Goal: Transaction & Acquisition: Book appointment/travel/reservation

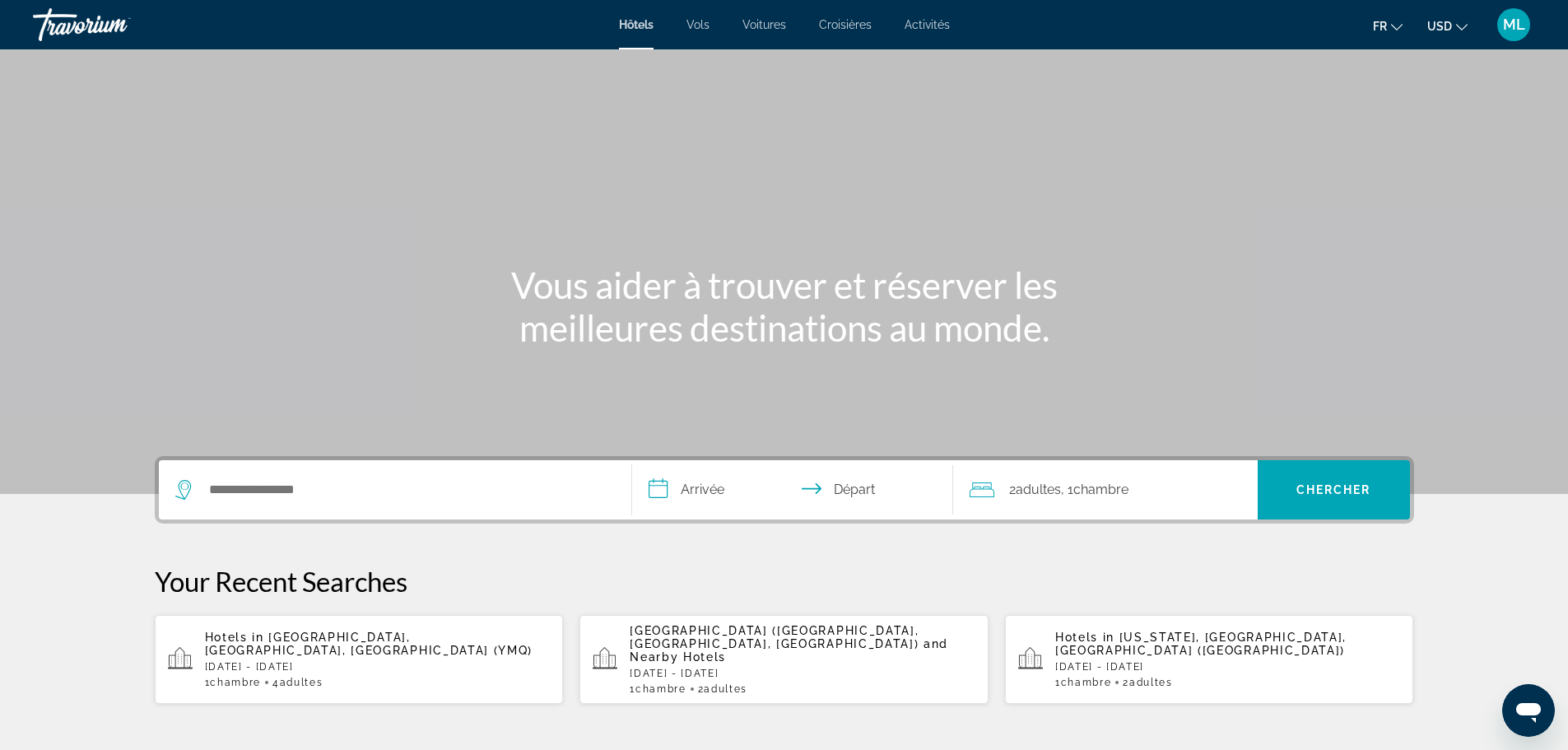
click at [1440, 28] on span "USD" at bounding box center [1439, 26] width 24 height 13
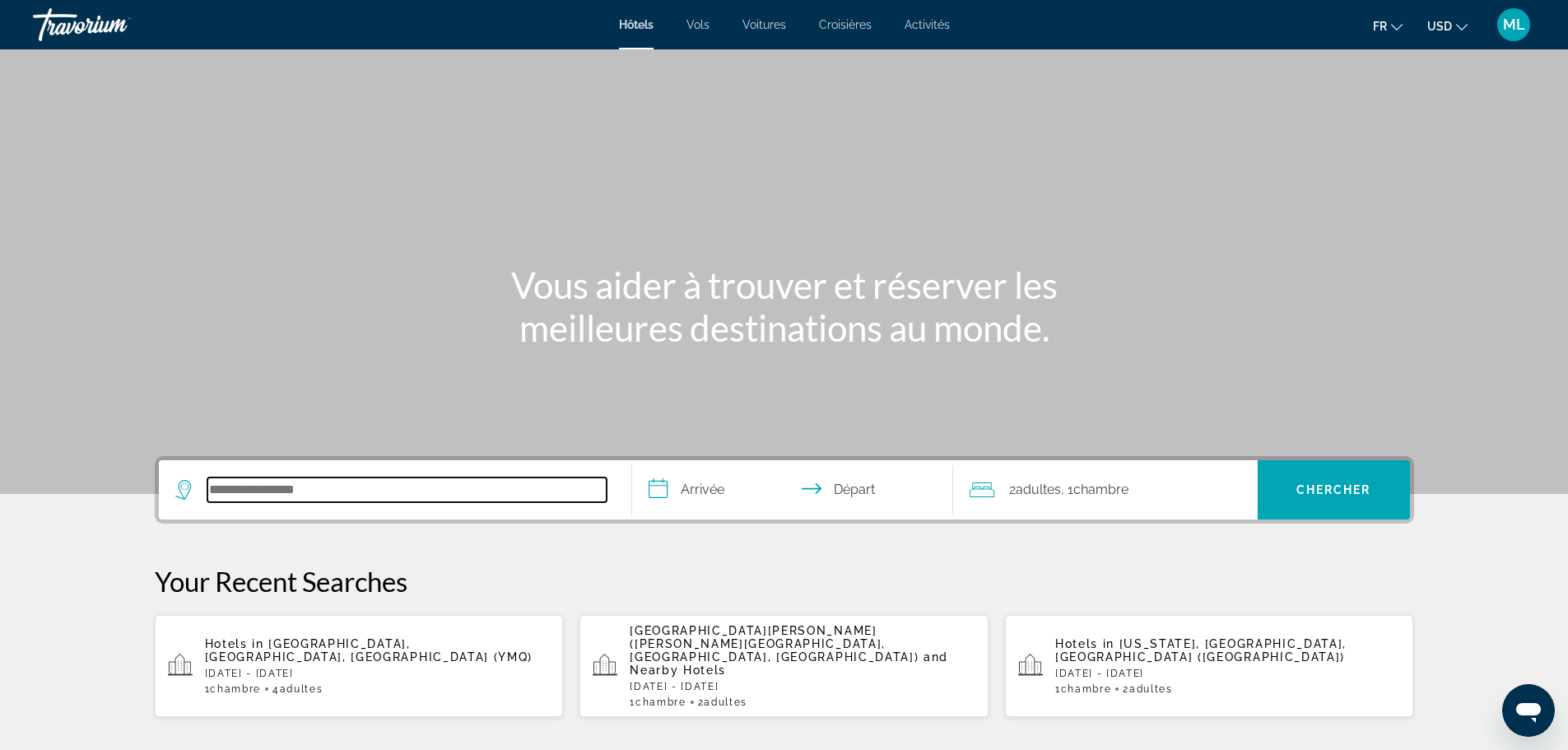
click at [264, 491] on input "Search hotel destination" at bounding box center [407, 490] width 399 height 24
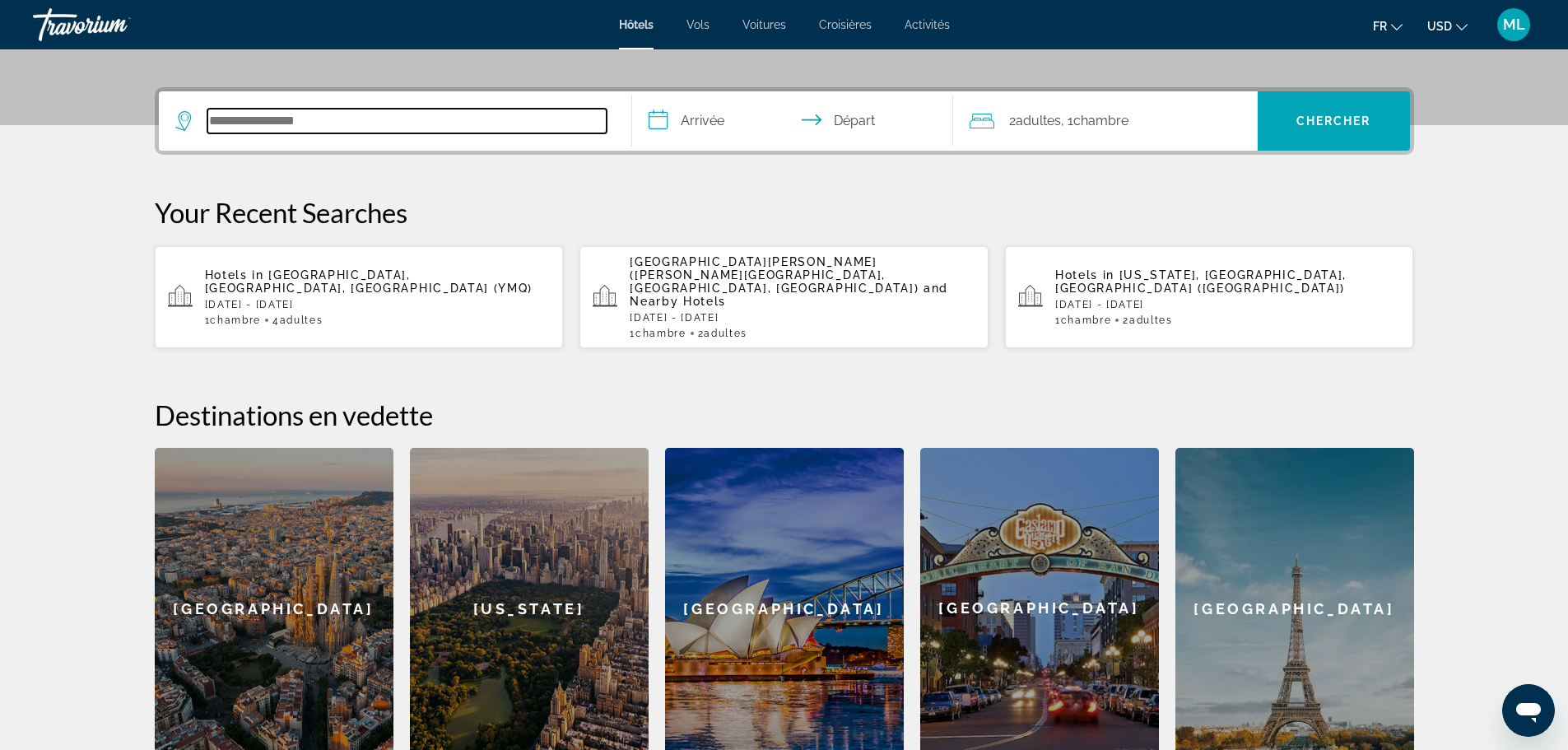
scroll to position [403, 0]
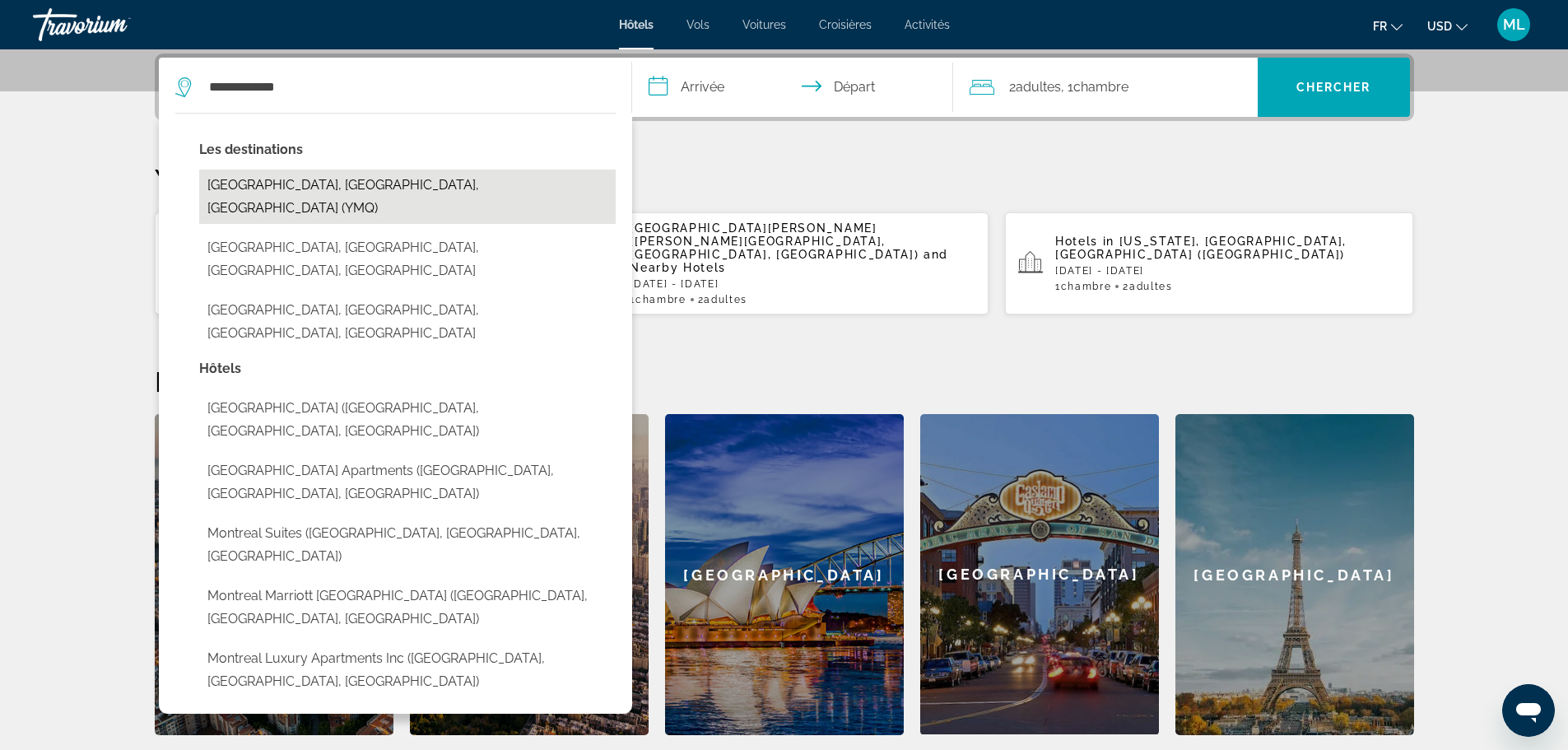
click at [291, 184] on button "[GEOGRAPHIC_DATA], [GEOGRAPHIC_DATA], [GEOGRAPHIC_DATA] (YMQ)" at bounding box center [407, 197] width 417 height 55
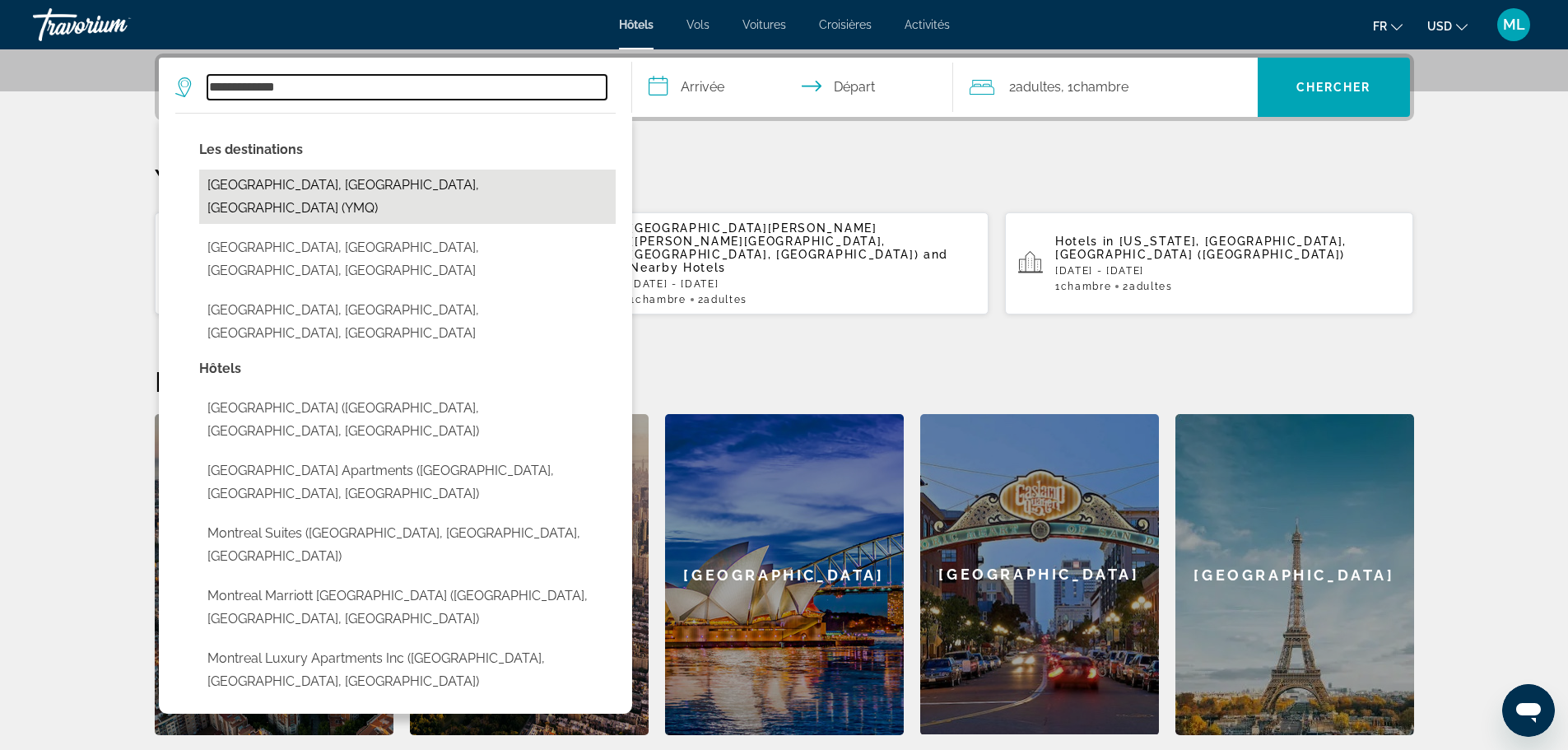
type input "**********"
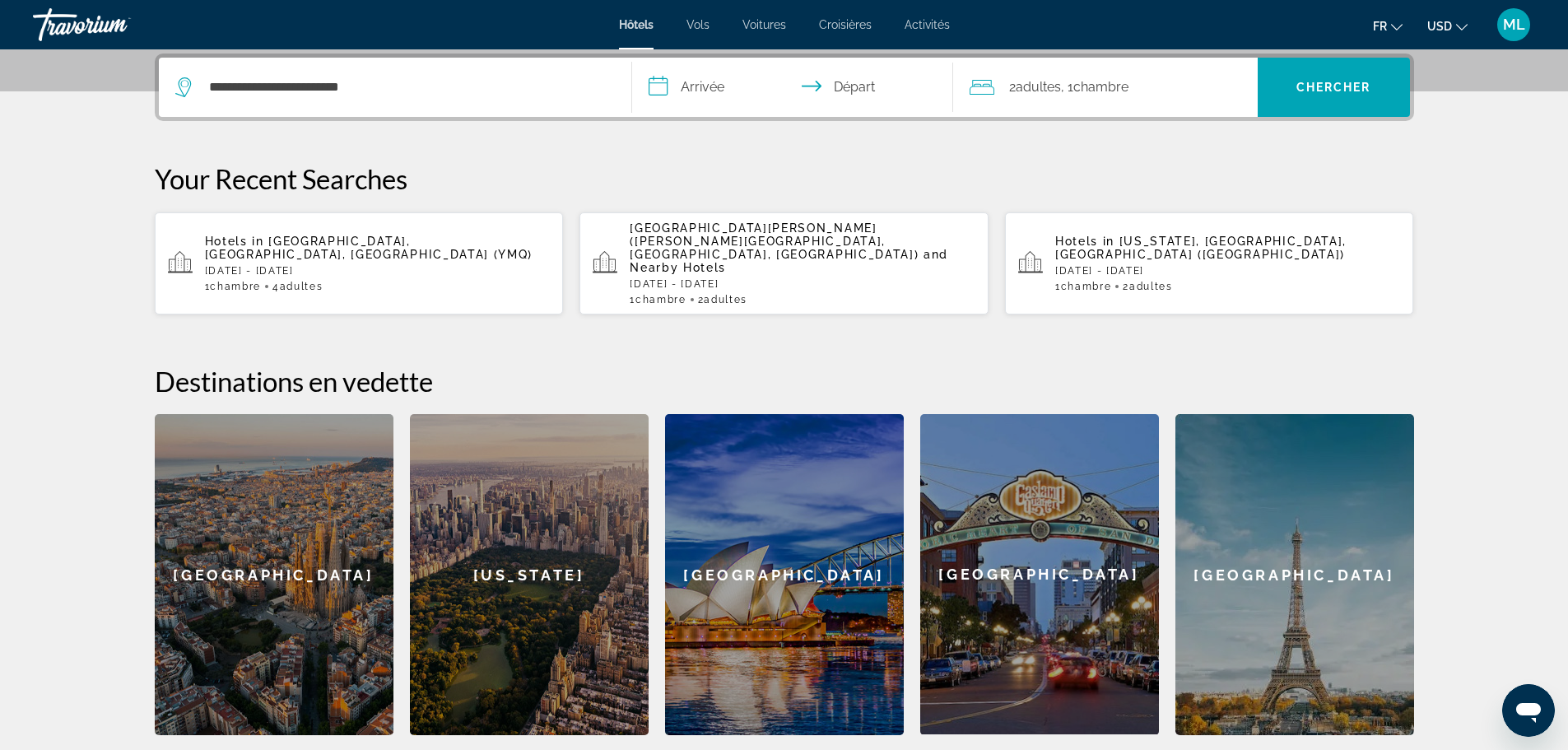
click at [721, 89] on input "**********" at bounding box center [796, 89] width 327 height 64
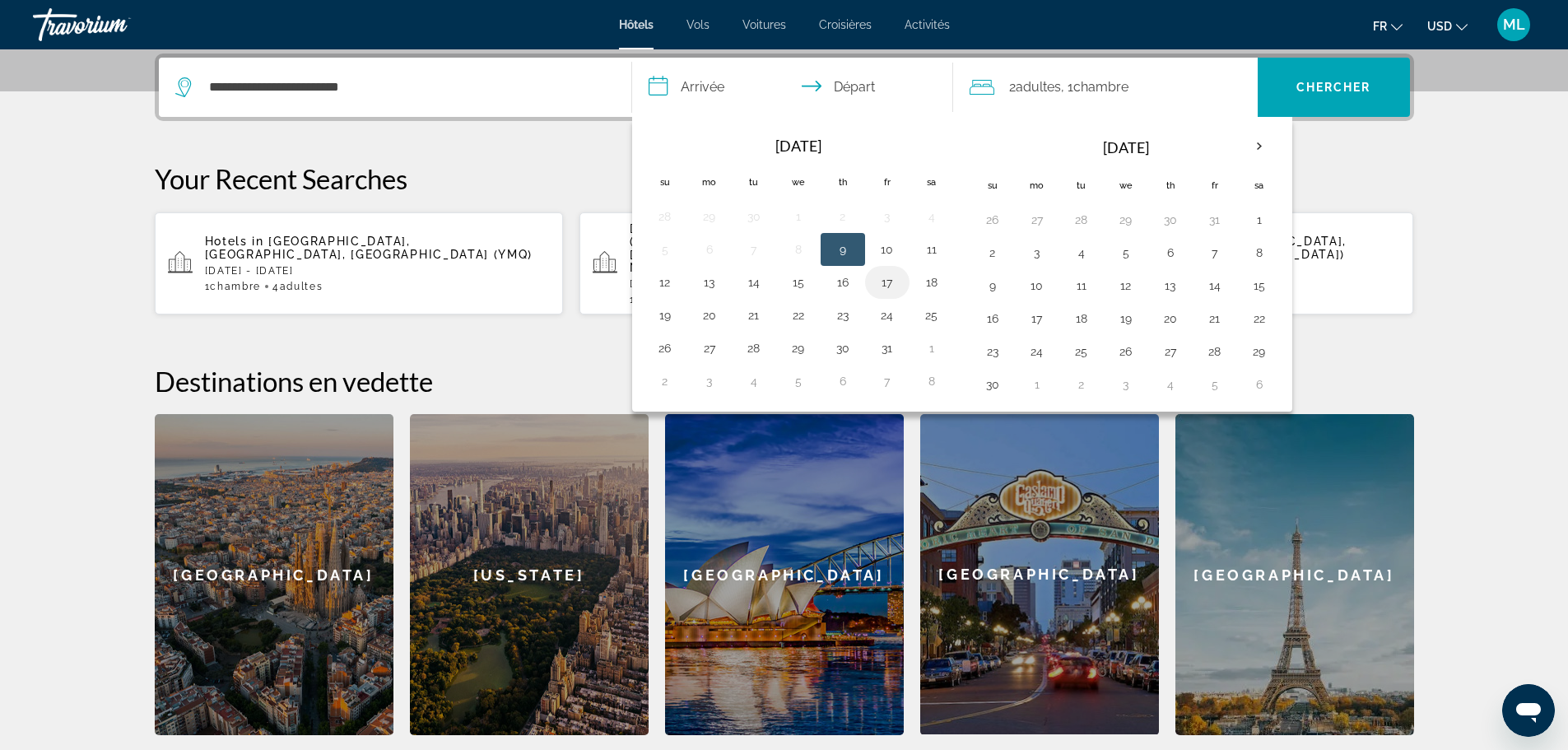
click at [895, 285] on button "17" at bounding box center [887, 282] width 26 height 24
click at [649, 314] on td "19" at bounding box center [664, 315] width 44 height 33
click at [664, 313] on button "19" at bounding box center [665, 315] width 26 height 24
type input "**********"
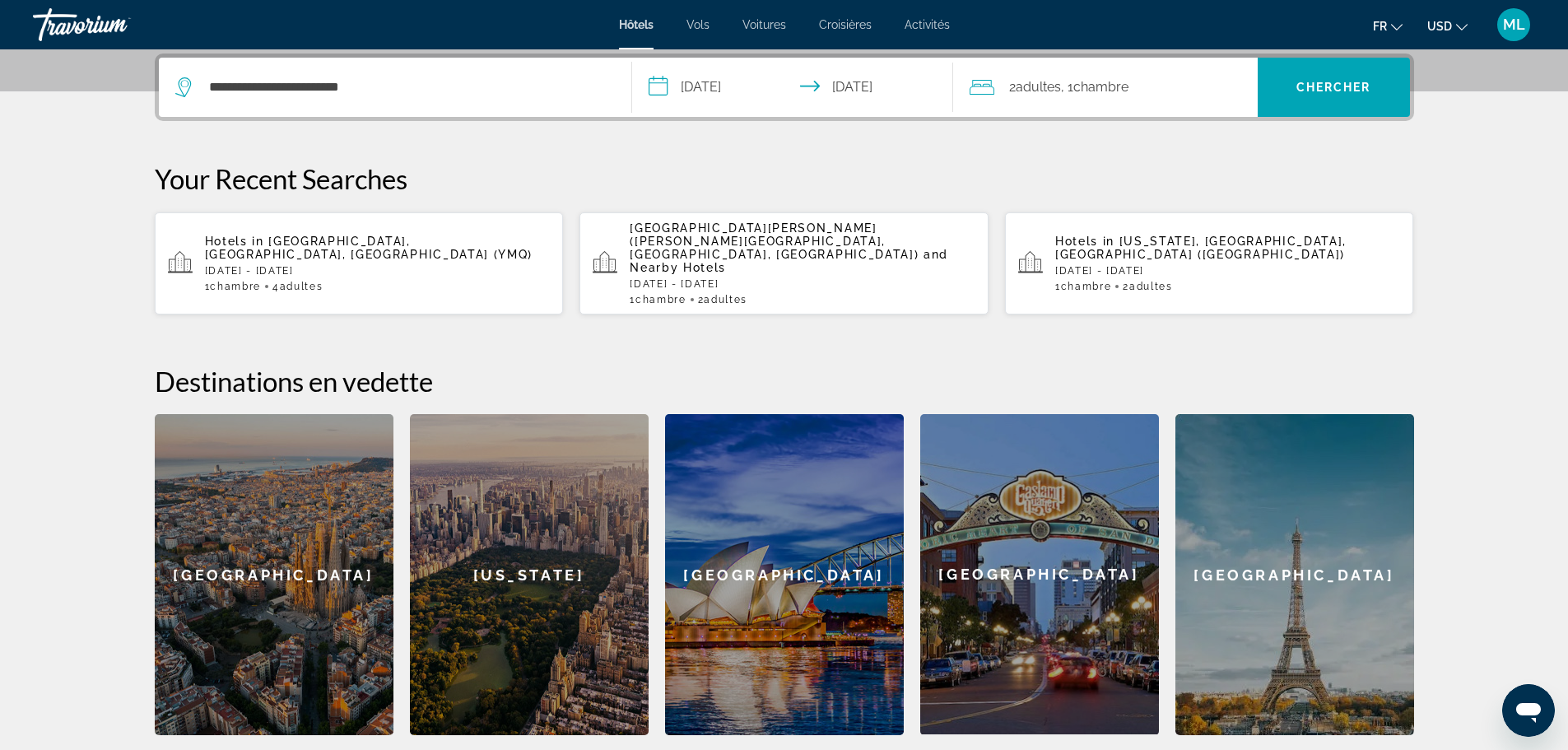
click at [1217, 96] on div "2 Adulte Adultes , 1 Chambre pièces" at bounding box center [1114, 88] width 288 height 24
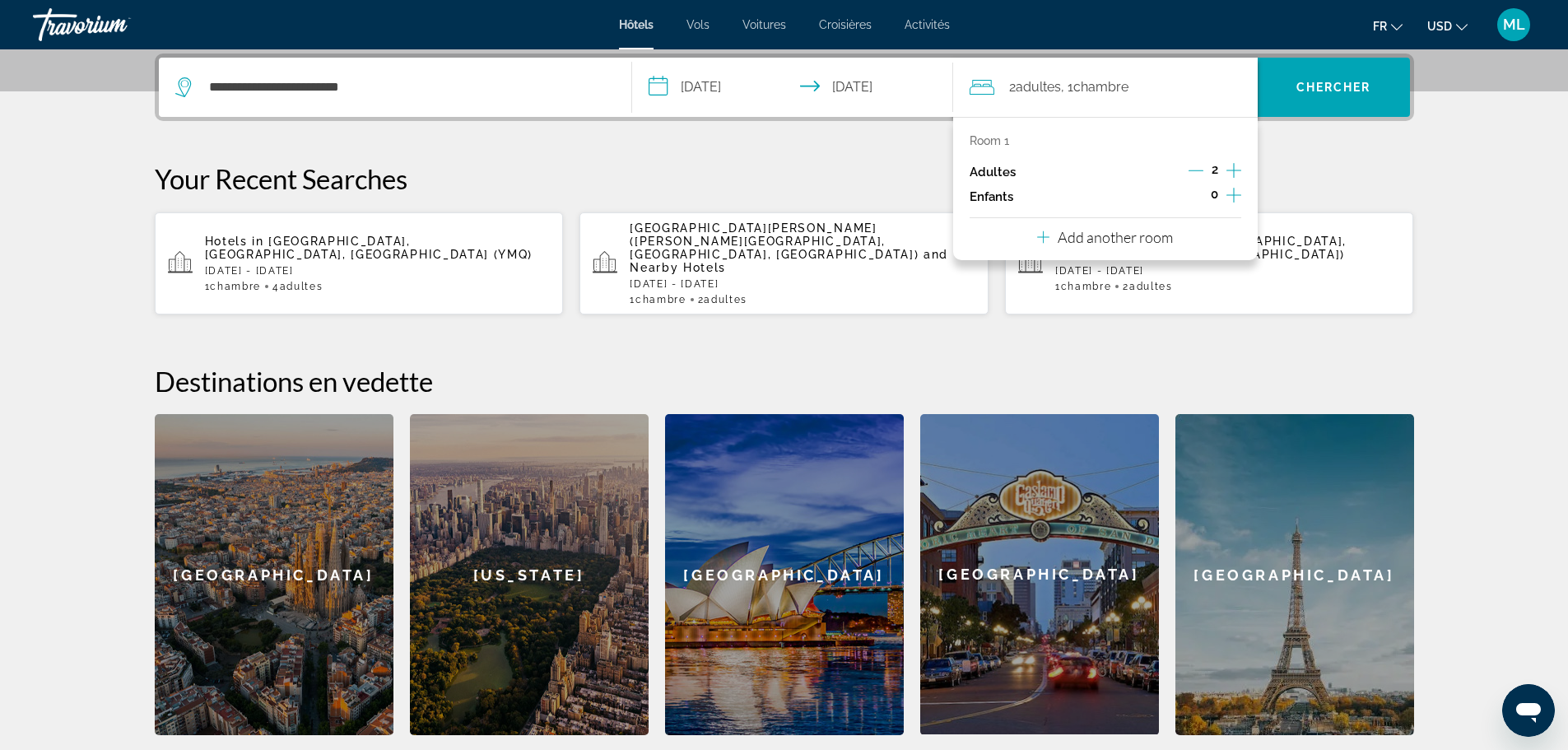
click at [1237, 168] on icon "Increment adults" at bounding box center [1234, 170] width 15 height 20
click at [1306, 93] on span "Chercher" at bounding box center [1334, 88] width 75 height 13
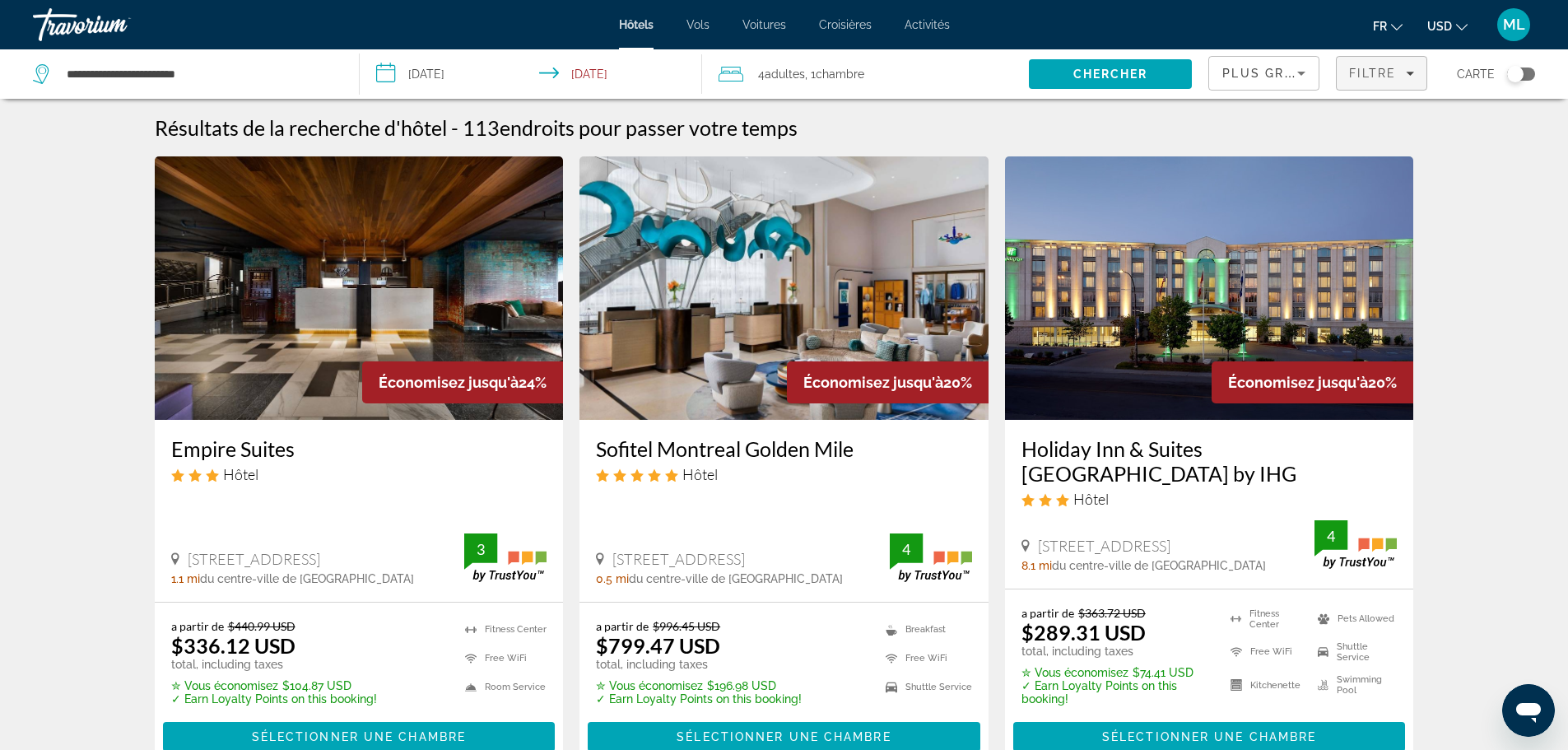
click at [1359, 75] on span "Filtre" at bounding box center [1372, 73] width 47 height 13
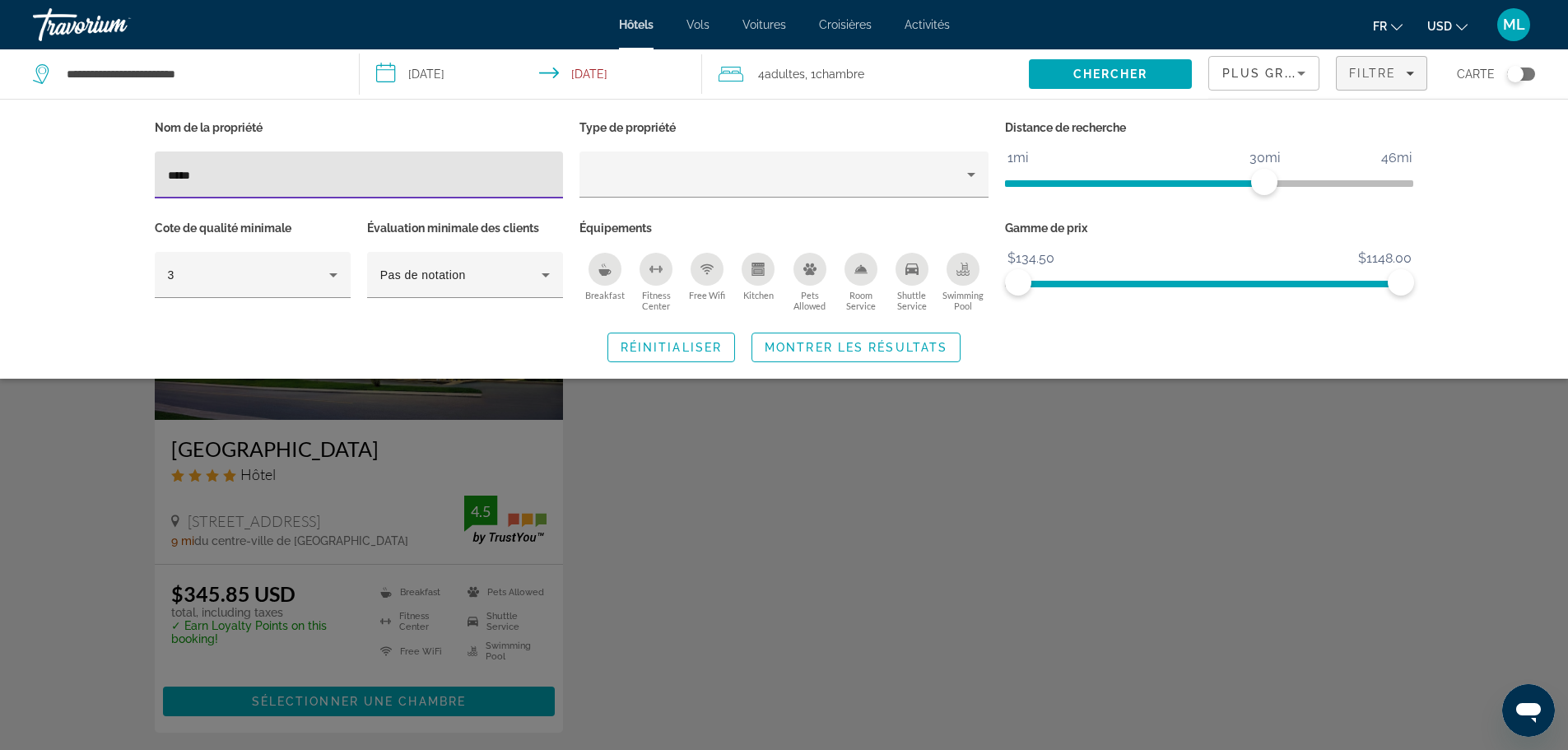
type input "*****"
click at [809, 546] on div "Search widget" at bounding box center [784, 499] width 1568 height 503
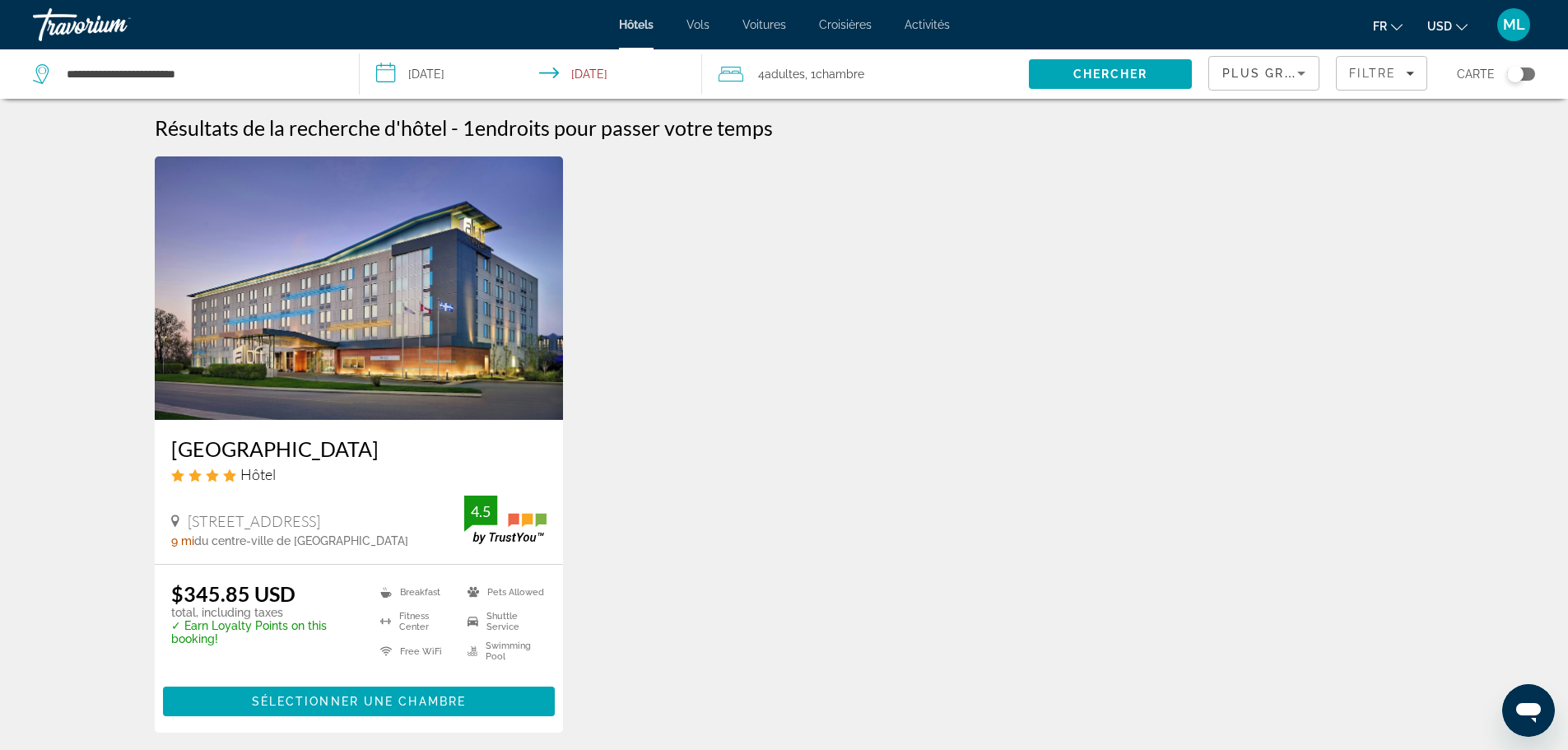
click at [1447, 24] on span "USD" at bounding box center [1439, 26] width 24 height 13
click at [1436, 113] on button "CAD (Can$)" at bounding box center [1415, 108] width 82 height 22
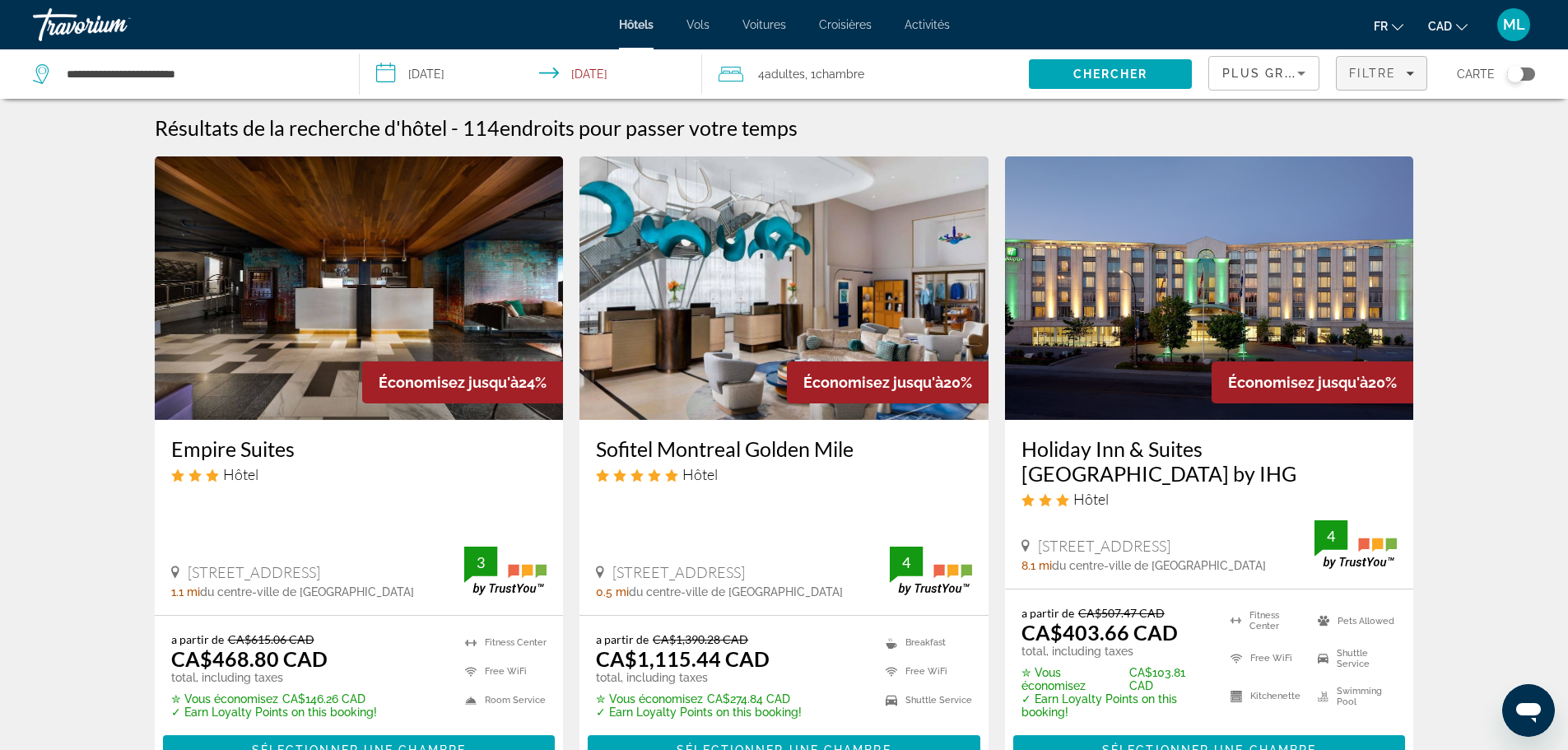
click at [1381, 74] on span "Filtre" at bounding box center [1372, 73] width 47 height 13
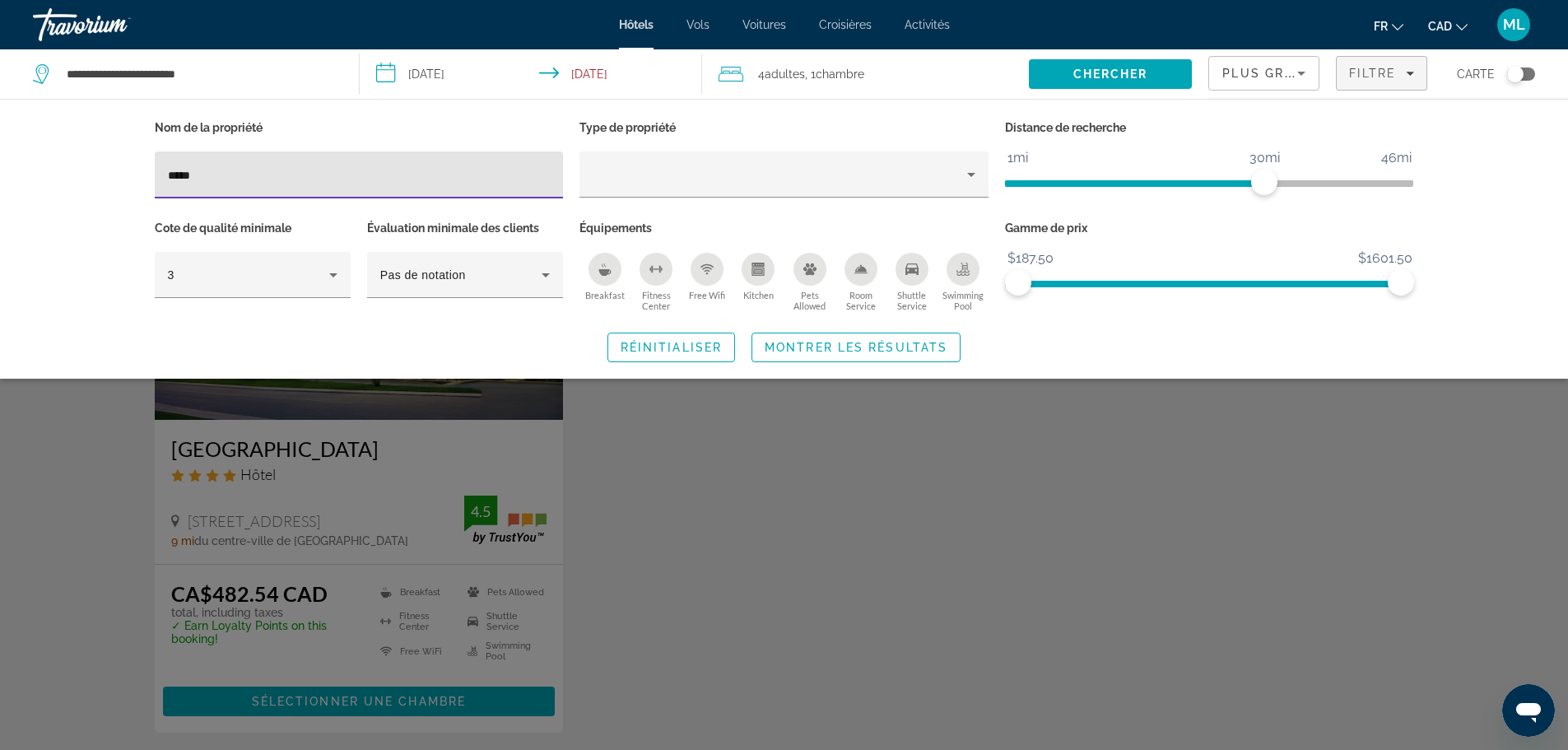
type input "*****"
click at [1353, 544] on div "Search widget" at bounding box center [784, 499] width 1568 height 503
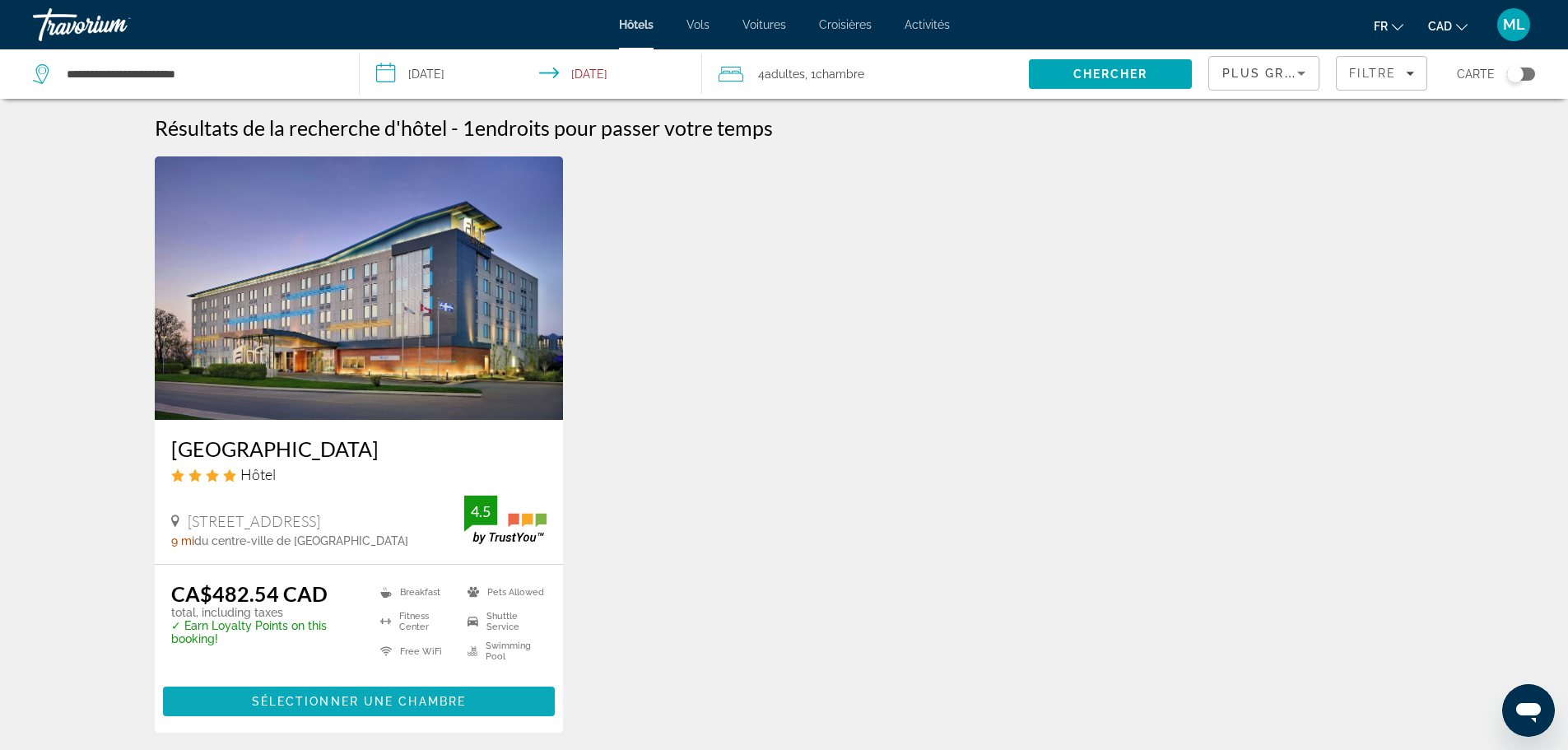
click at [318, 700] on span "Sélectionner une chambre" at bounding box center [359, 702] width 214 height 13
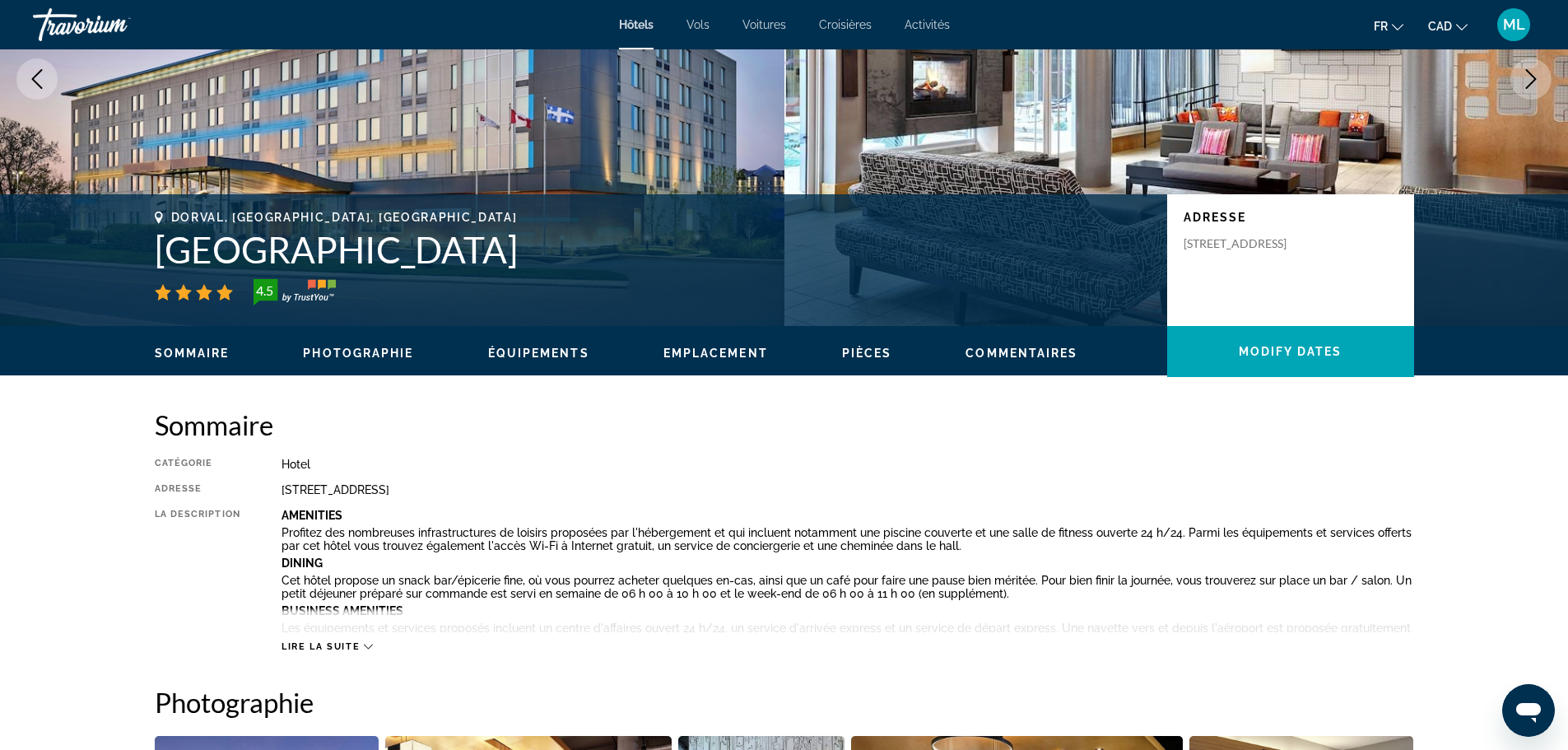
scroll to position [247, 0]
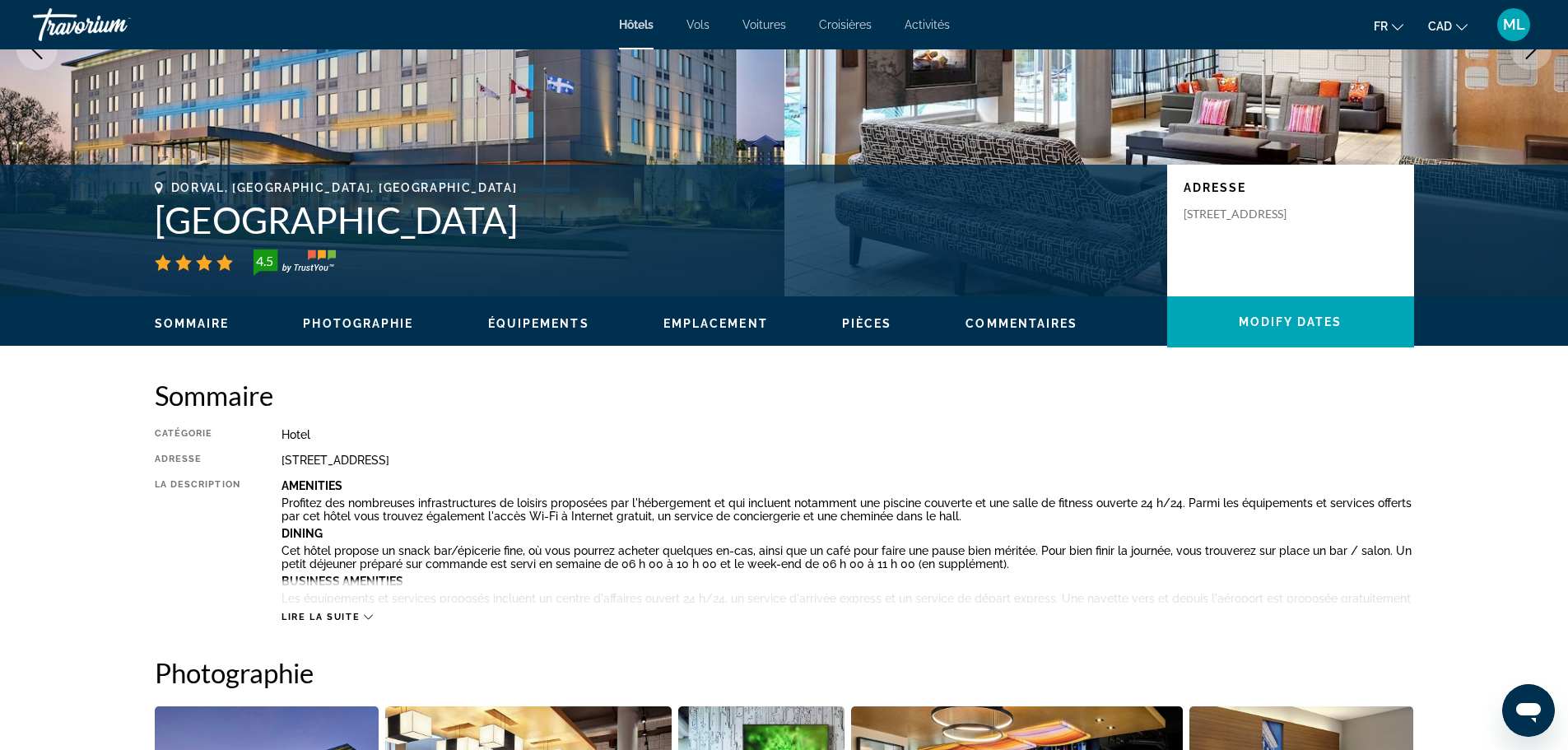
click at [316, 619] on span "Lire la suite" at bounding box center [320, 616] width 78 height 10
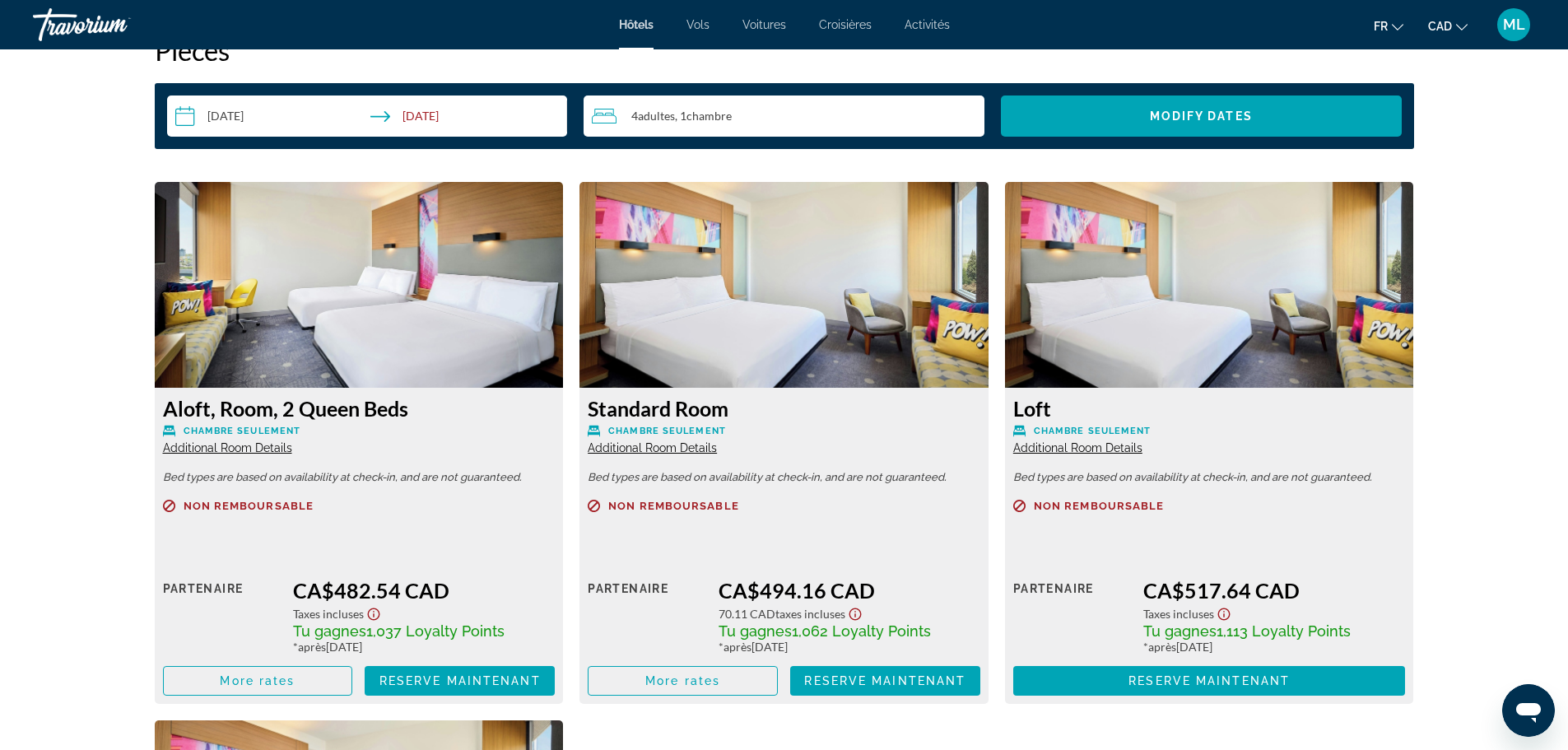
scroll to position [2718, 0]
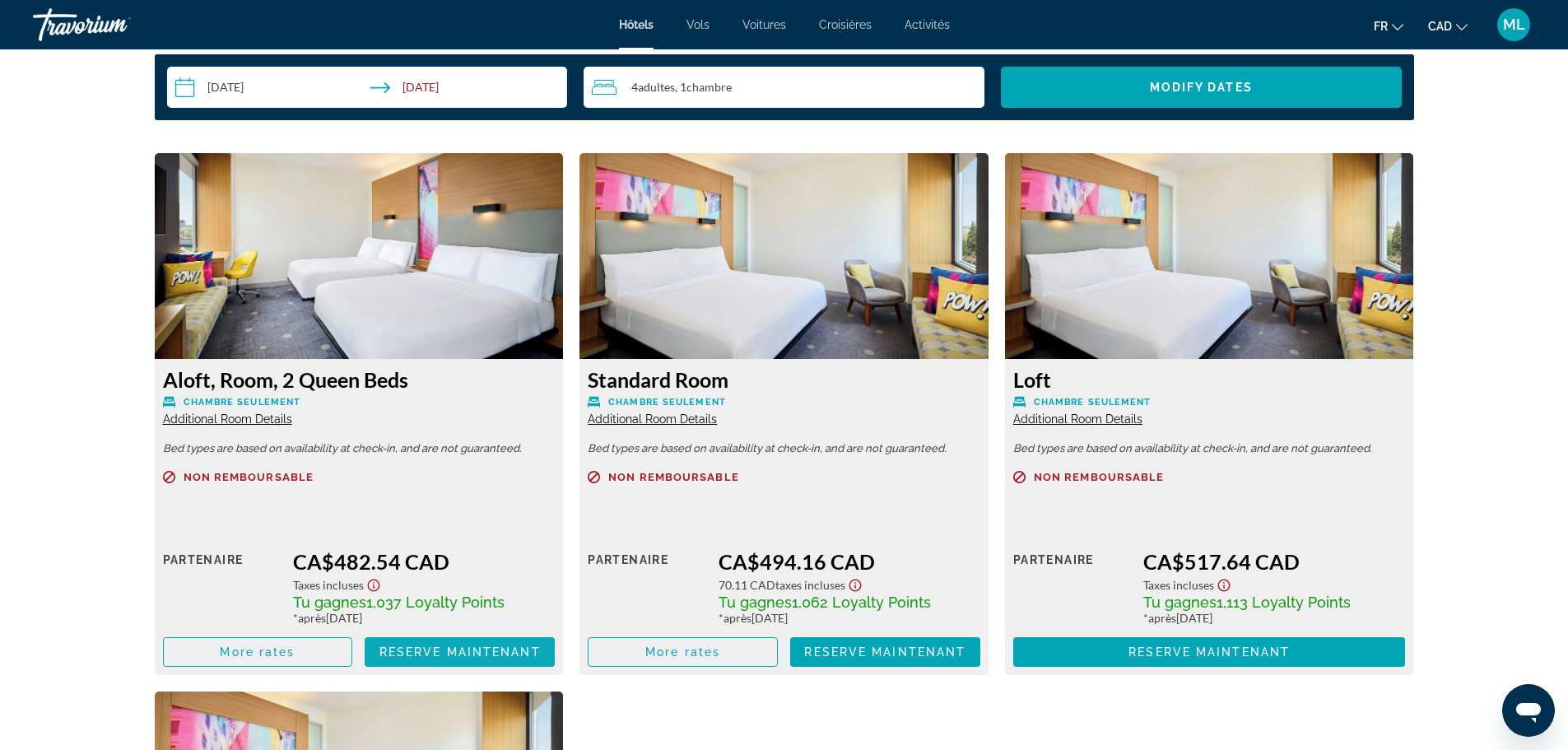
click at [483, 647] on span "Reserve maintenant" at bounding box center [460, 652] width 162 height 13
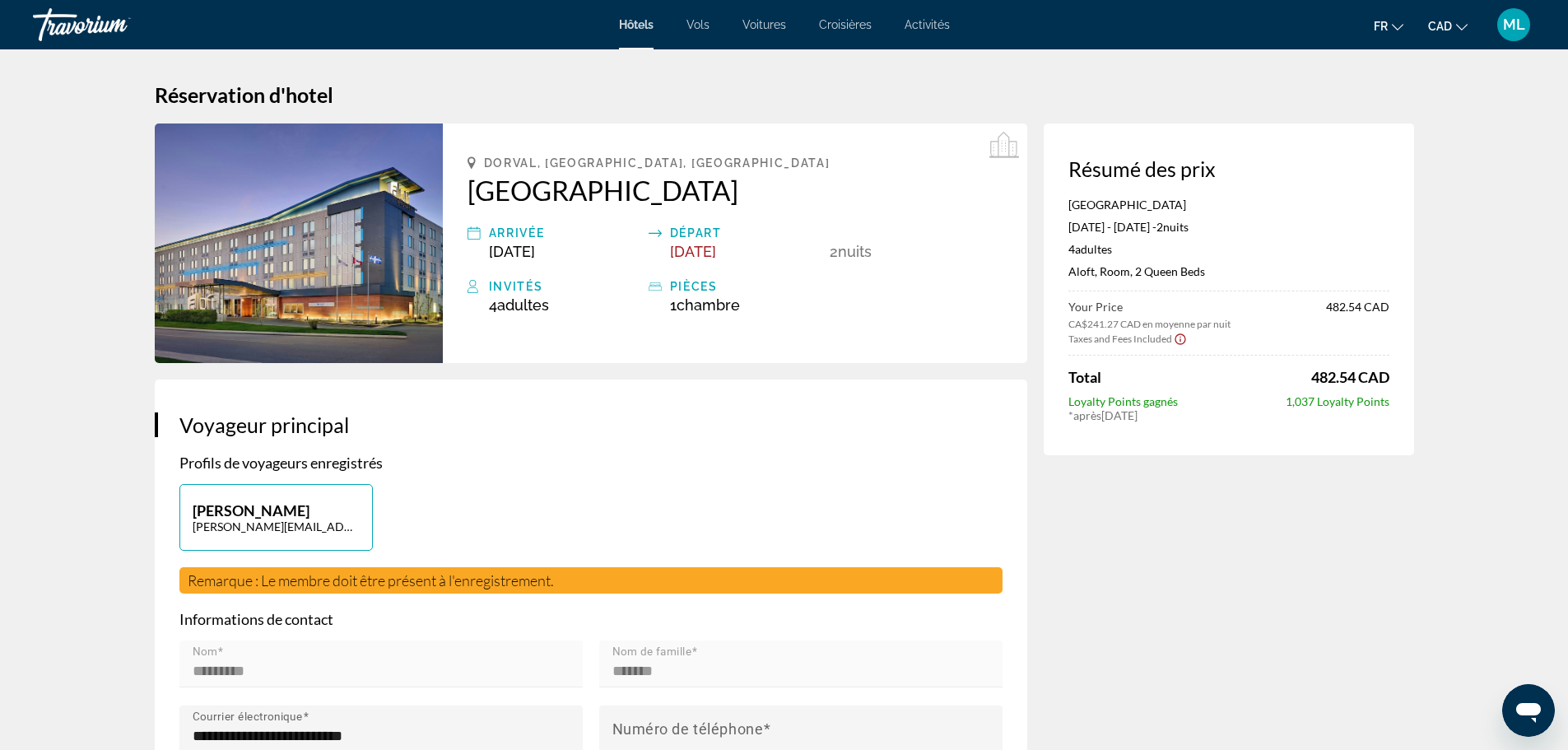
click at [1180, 339] on icon "Show Taxes and Fees disclaimer" at bounding box center [1180, 340] width 13 height 15
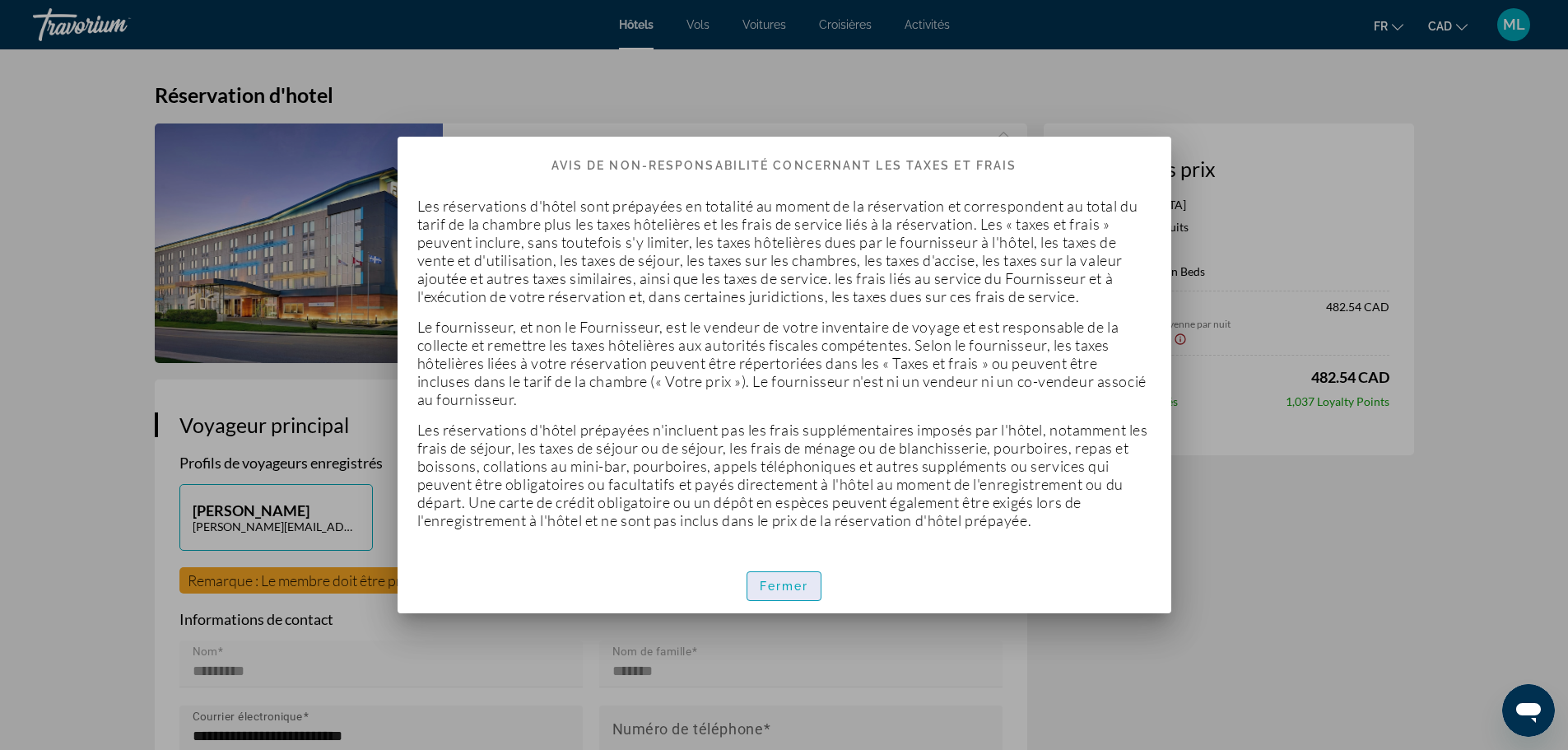
click at [771, 586] on span "Fermer" at bounding box center [784, 586] width 50 height 13
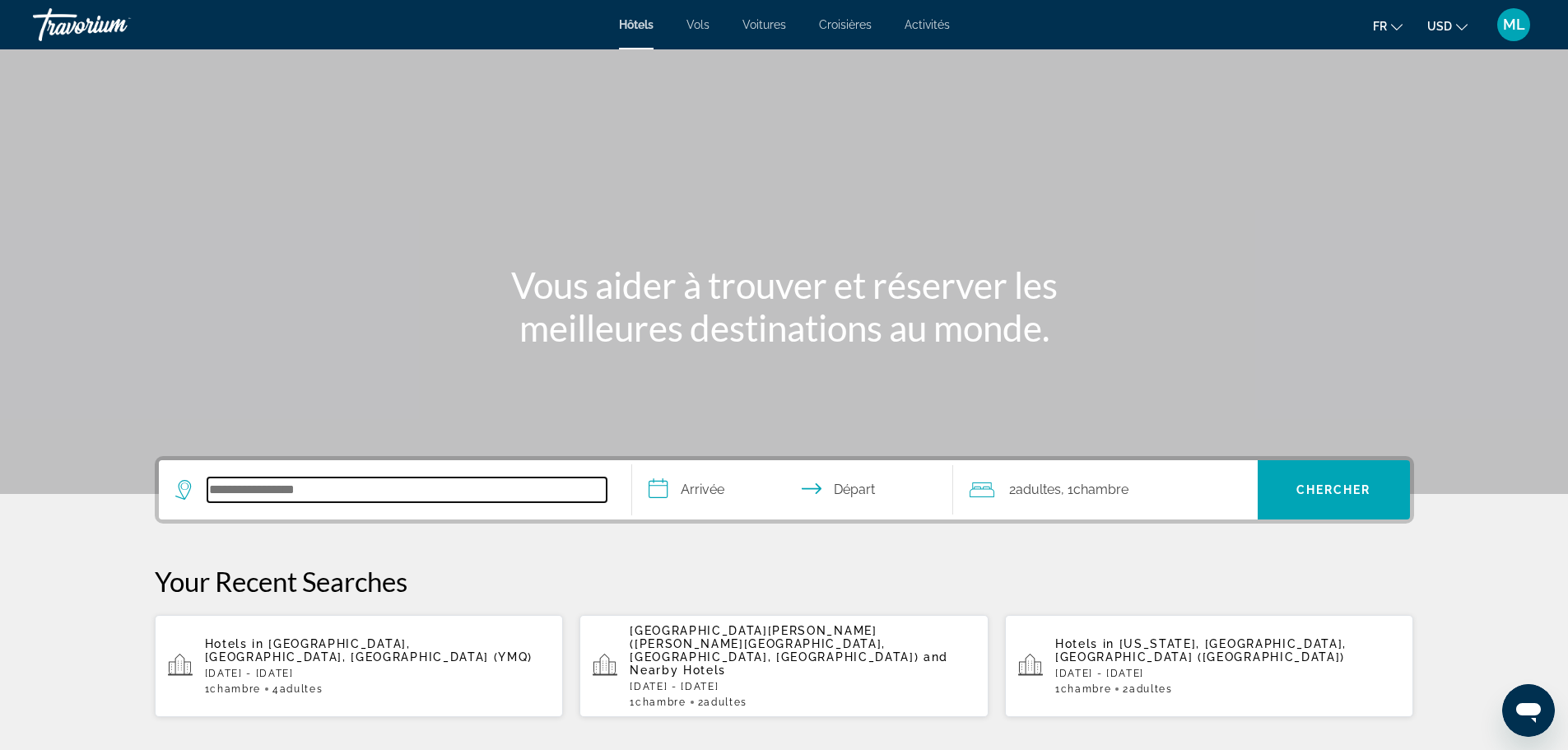
click at [259, 492] on input "Search hotel destination" at bounding box center [407, 490] width 399 height 24
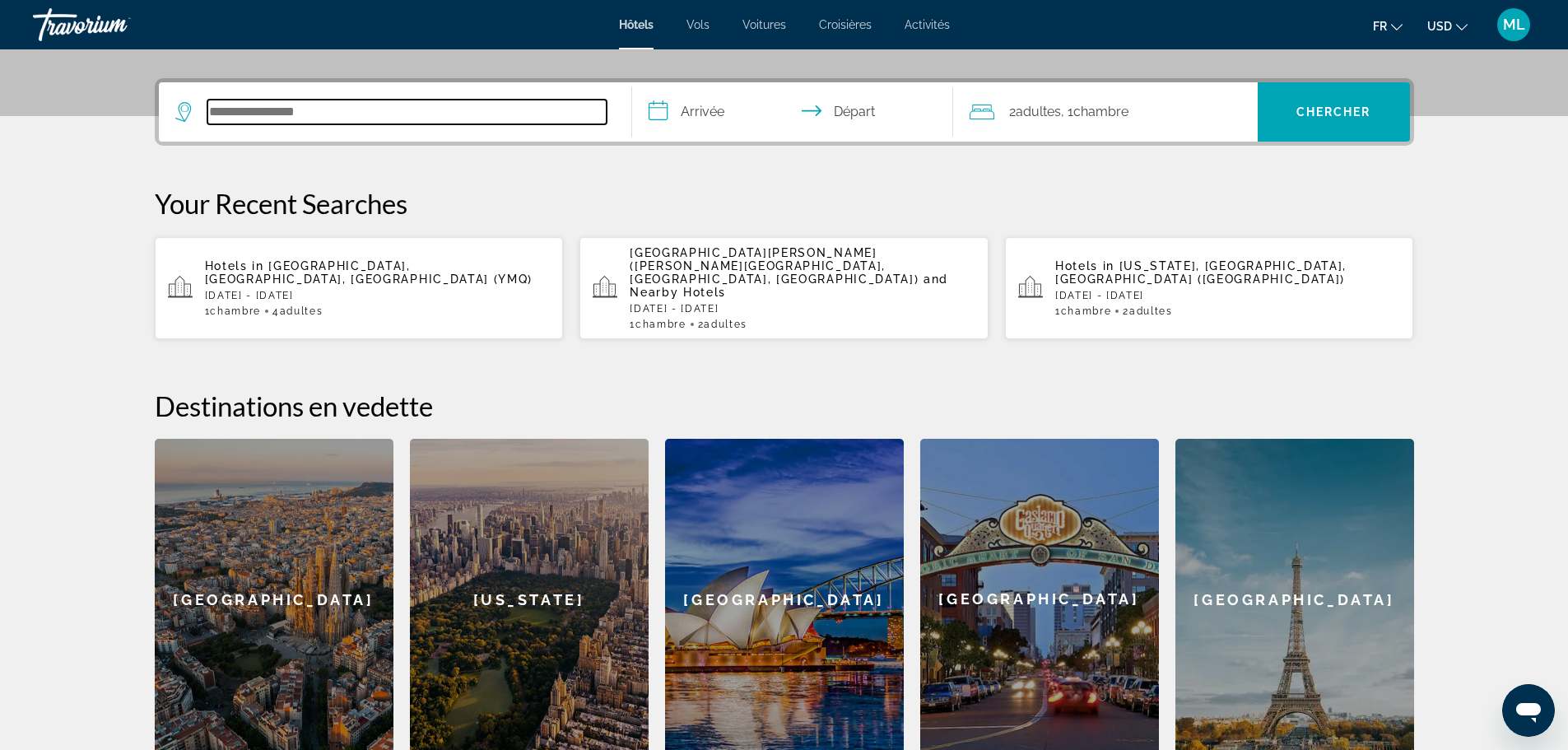
scroll to position [403, 0]
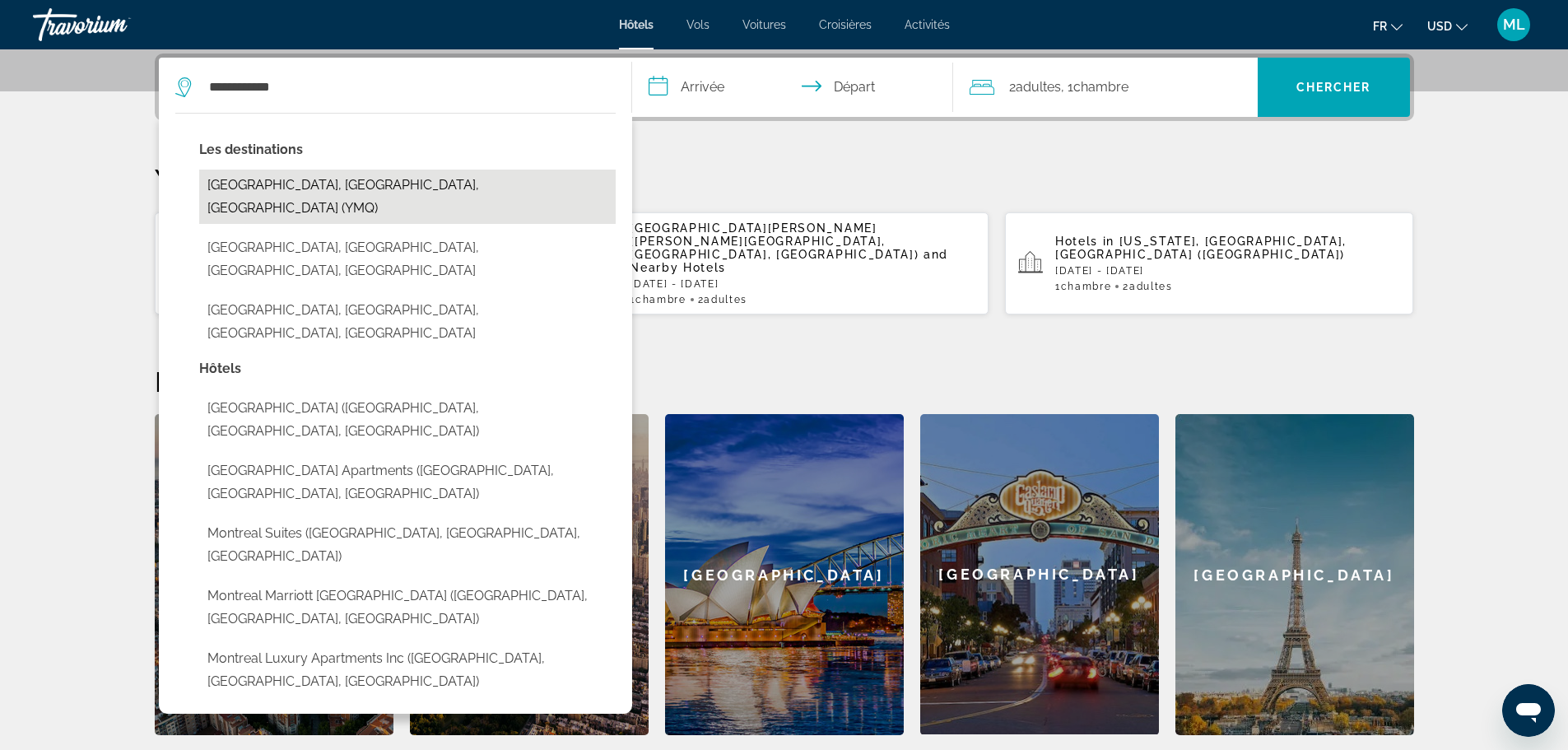
click at [364, 182] on button "[GEOGRAPHIC_DATA], [GEOGRAPHIC_DATA], [GEOGRAPHIC_DATA] (YMQ)" at bounding box center [407, 197] width 417 height 55
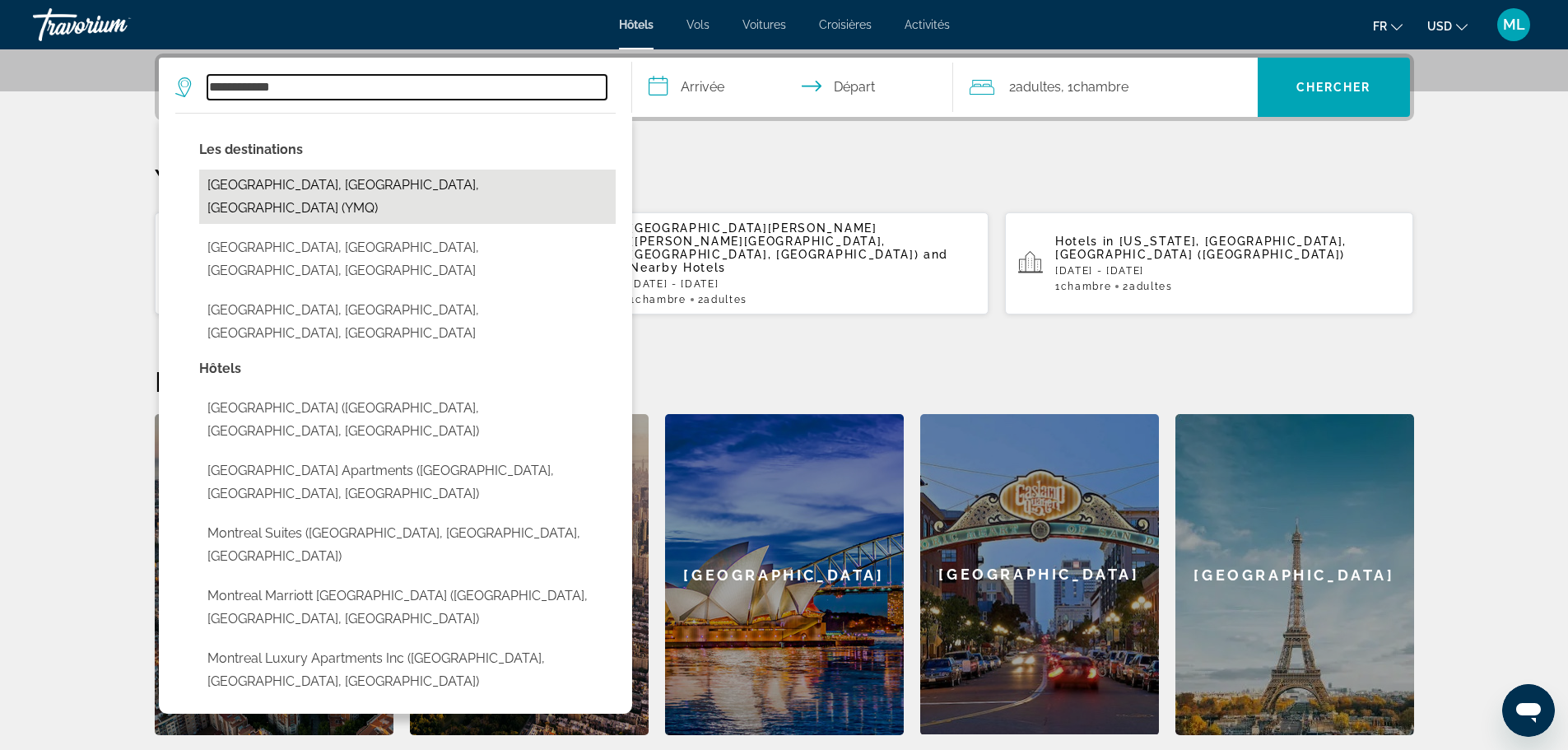
type input "**********"
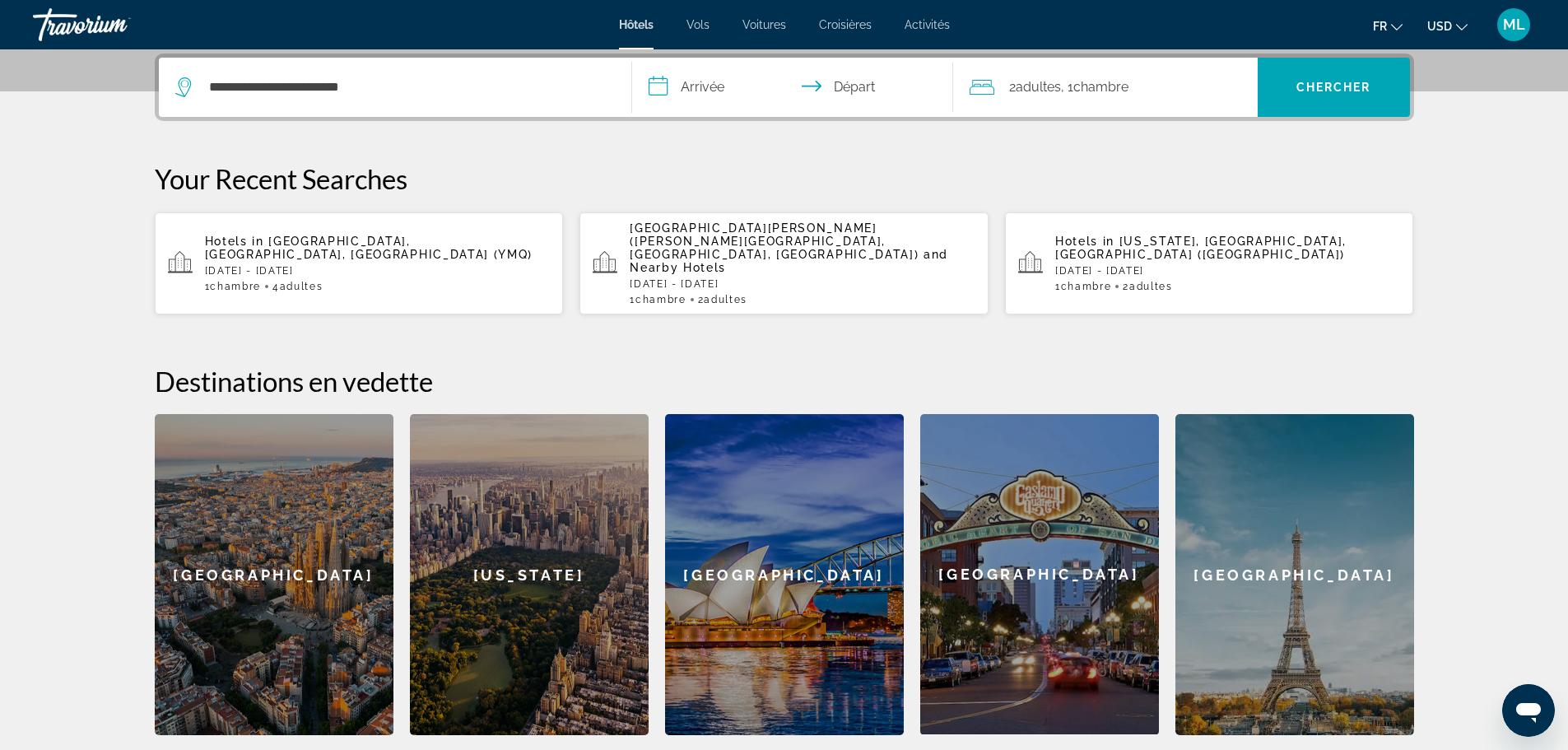
click at [718, 78] on input "**********" at bounding box center [796, 89] width 327 height 64
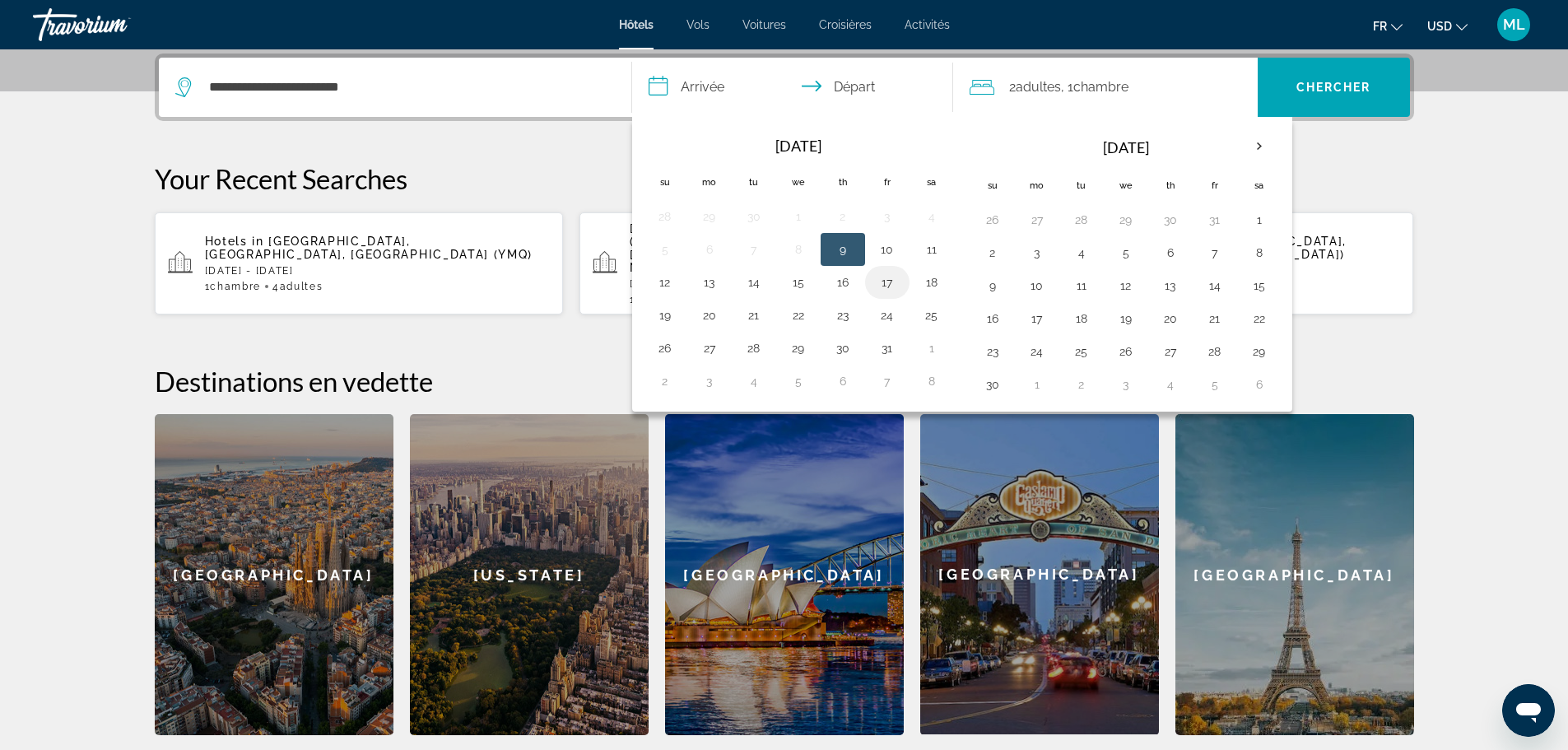
click at [891, 280] on button "17" at bounding box center [887, 282] width 26 height 24
click at [676, 311] on button "19" at bounding box center [665, 315] width 26 height 24
type input "**********"
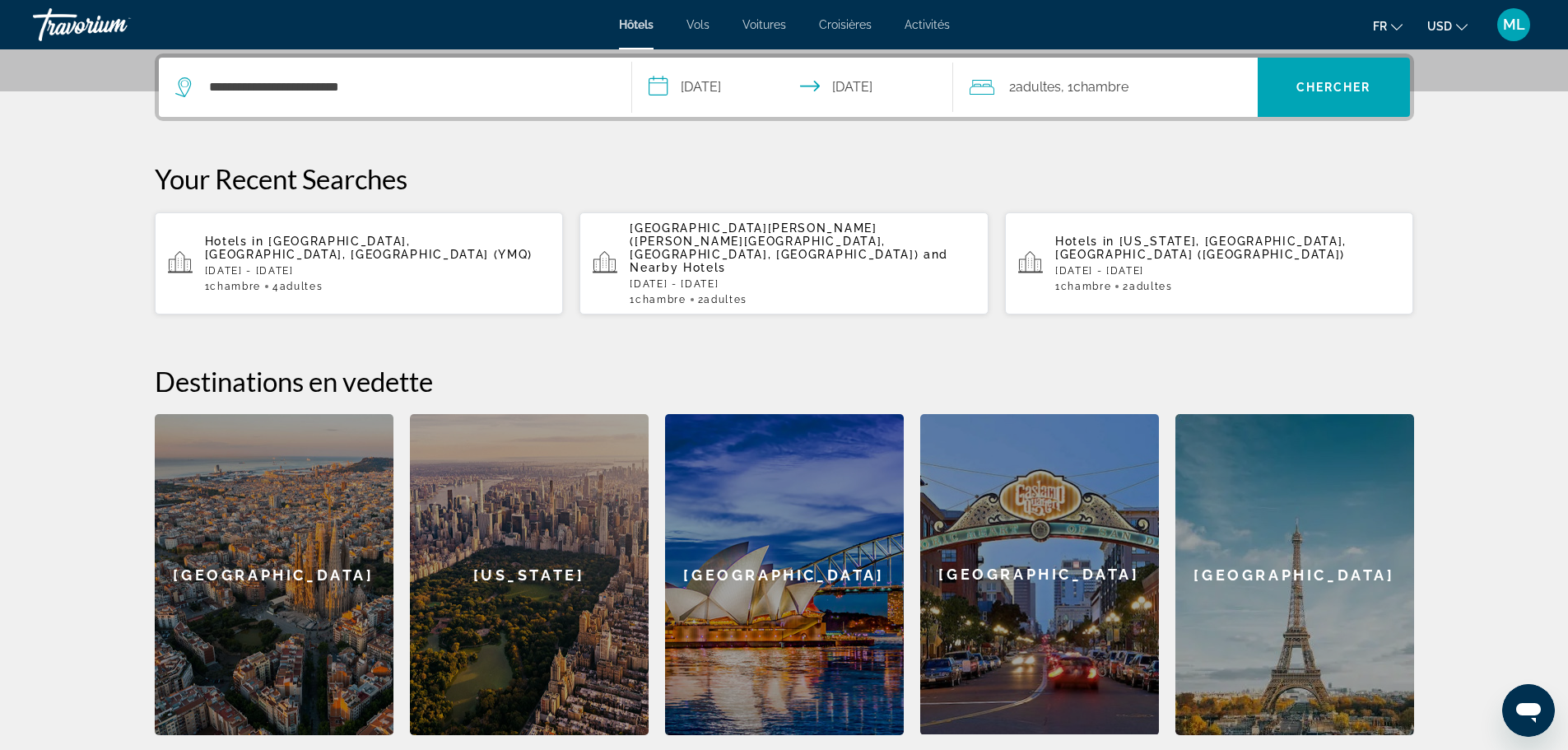
click at [1170, 104] on div "2 Adulte Adultes , 1 Chambre pièces" at bounding box center [1114, 87] width 288 height 59
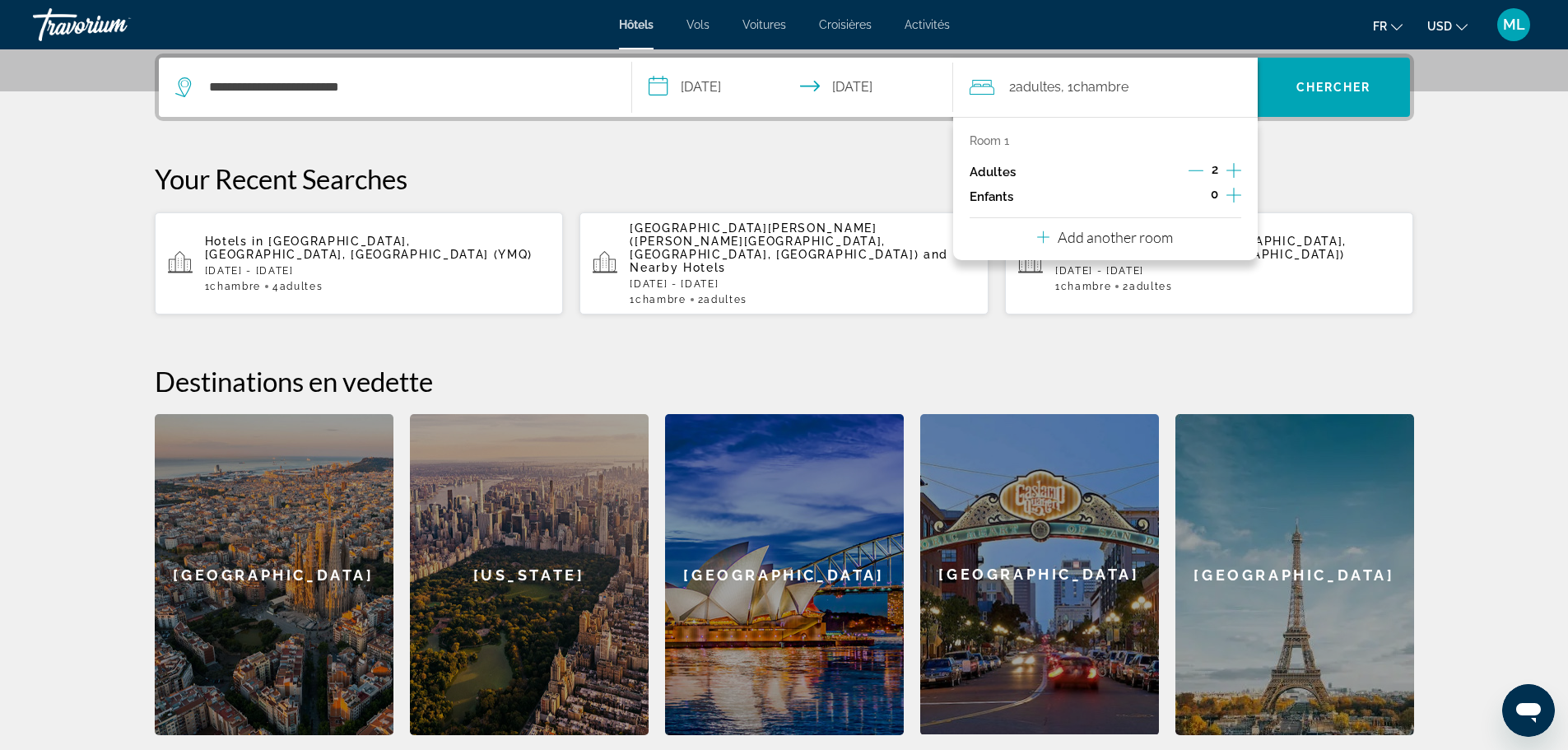
click at [1237, 169] on icon "Increment adults" at bounding box center [1234, 170] width 15 height 20
click at [1320, 83] on span "Chercher" at bounding box center [1334, 88] width 75 height 13
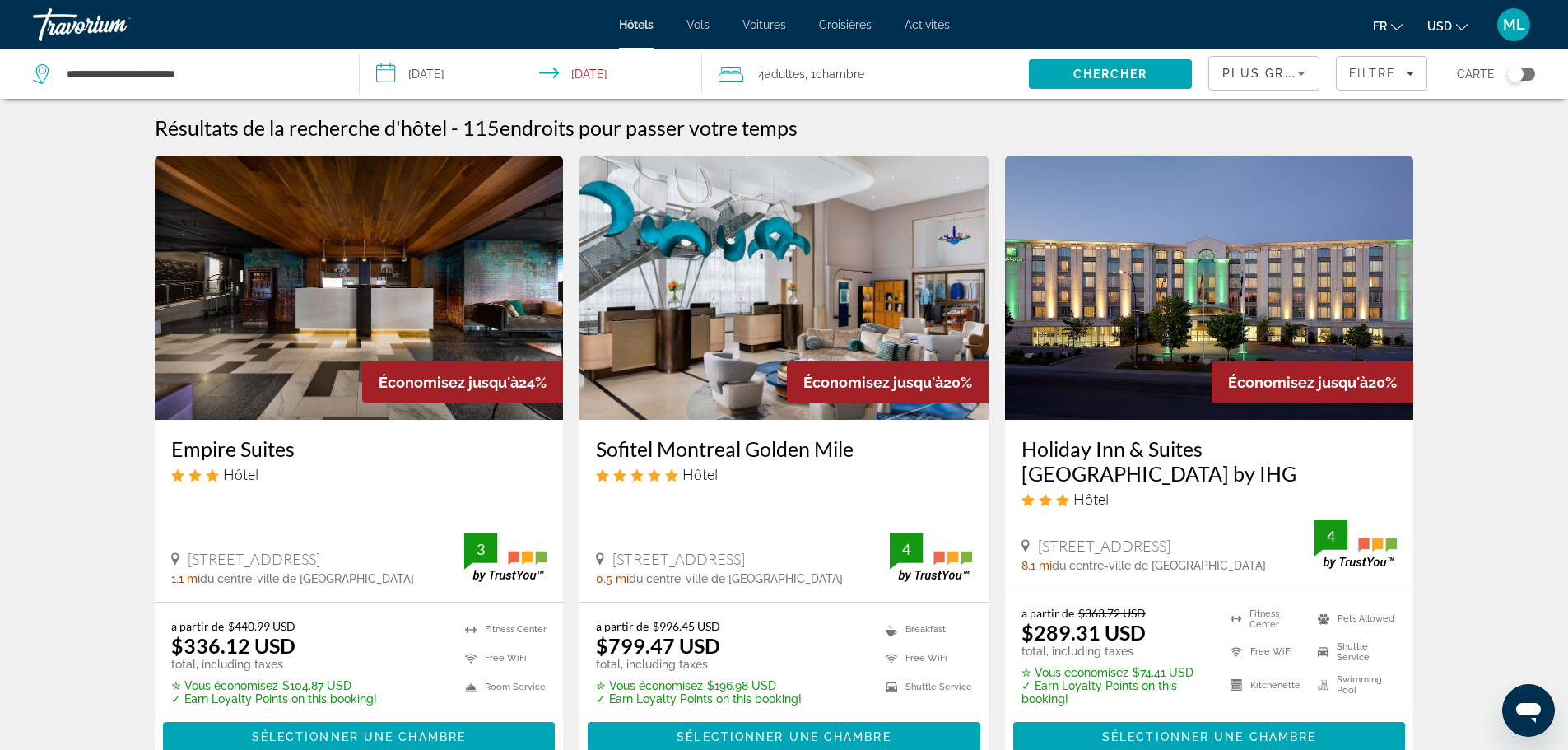
scroll to position [83, 0]
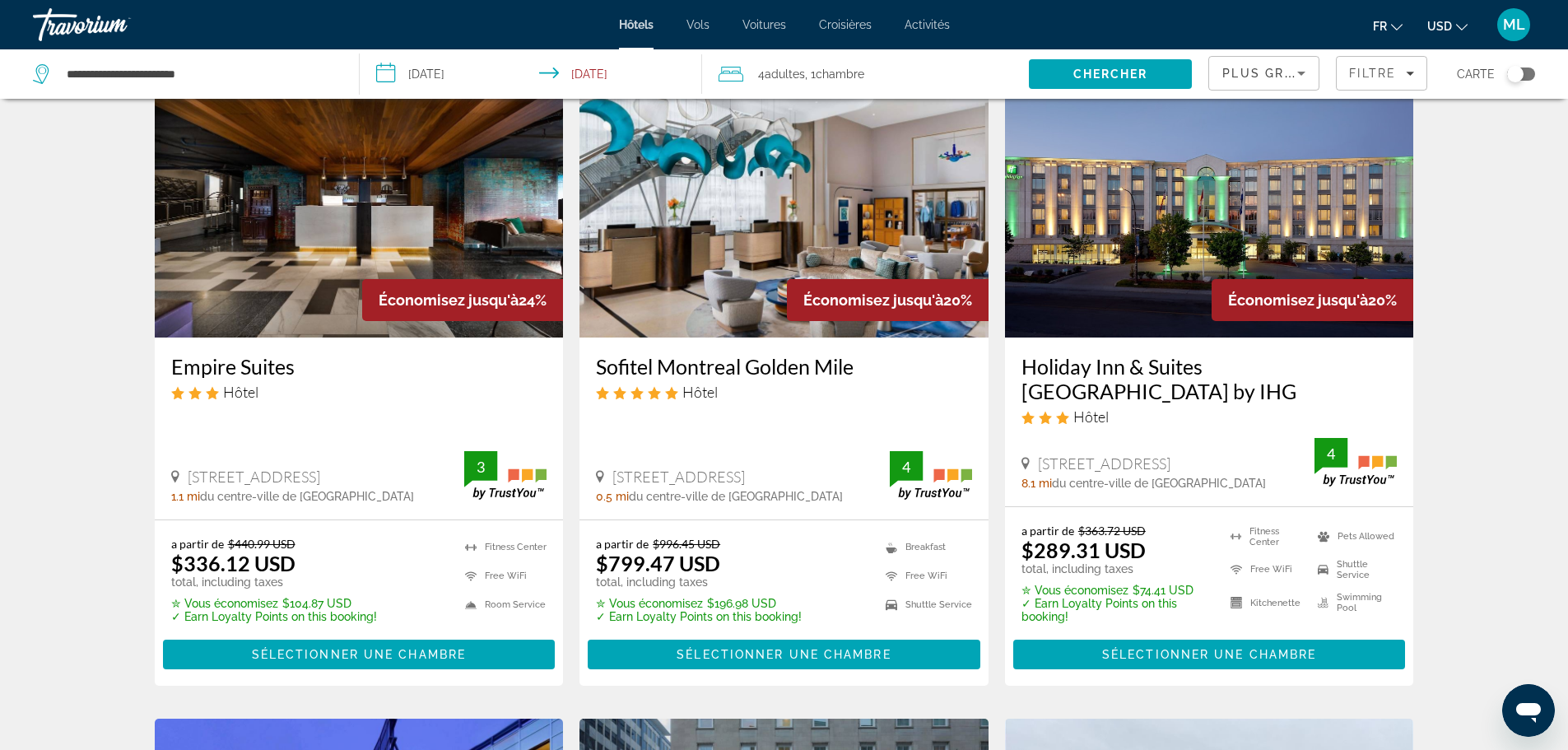
click at [1455, 29] on button "USD USD ($) MXN (Mex$) CAD (Can$) GBP (£) EUR (€) AUD (A$) NZD (NZ$) CNY (CN¥)" at bounding box center [1447, 25] width 40 height 24
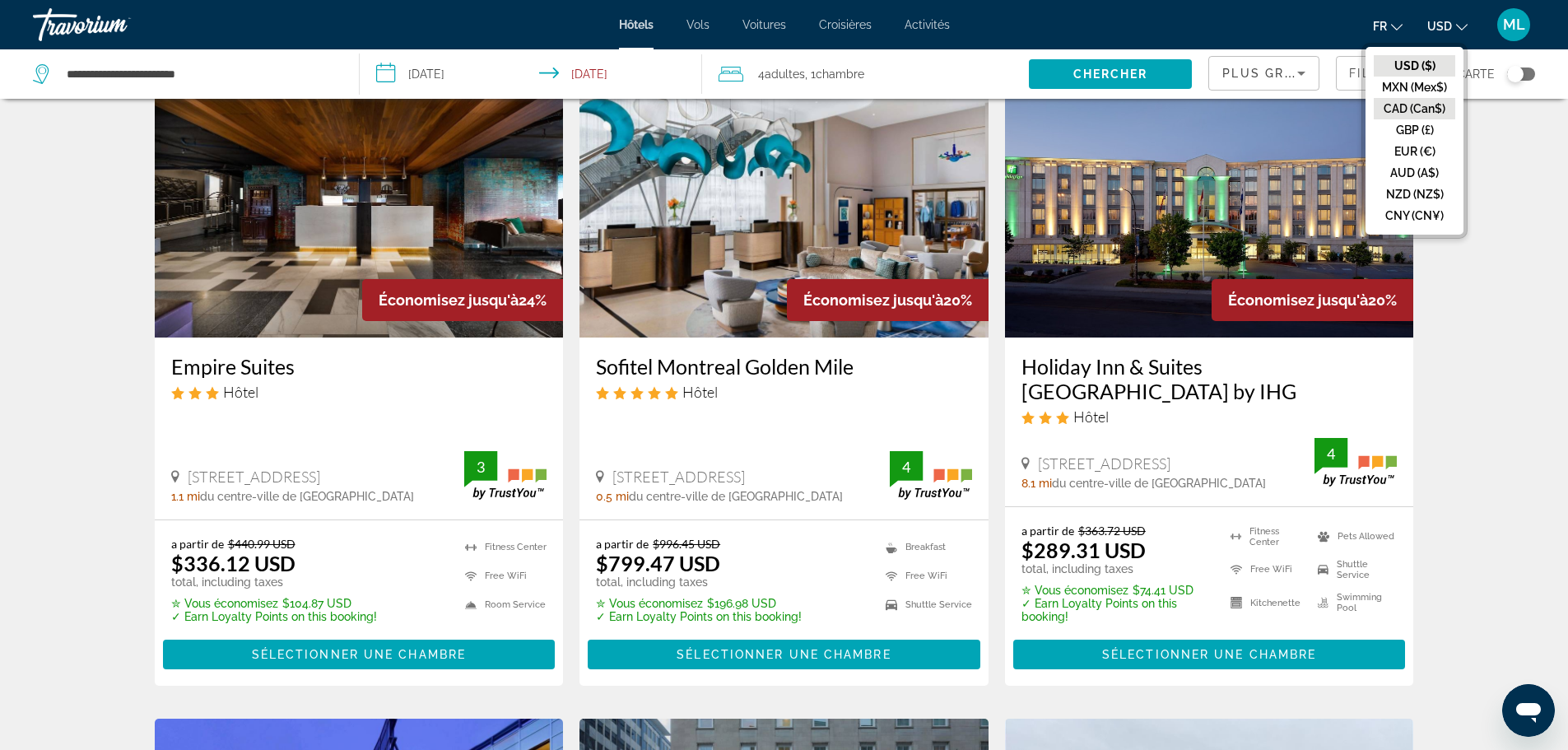
click at [1444, 107] on button "CAD (Can$)" at bounding box center [1415, 108] width 82 height 22
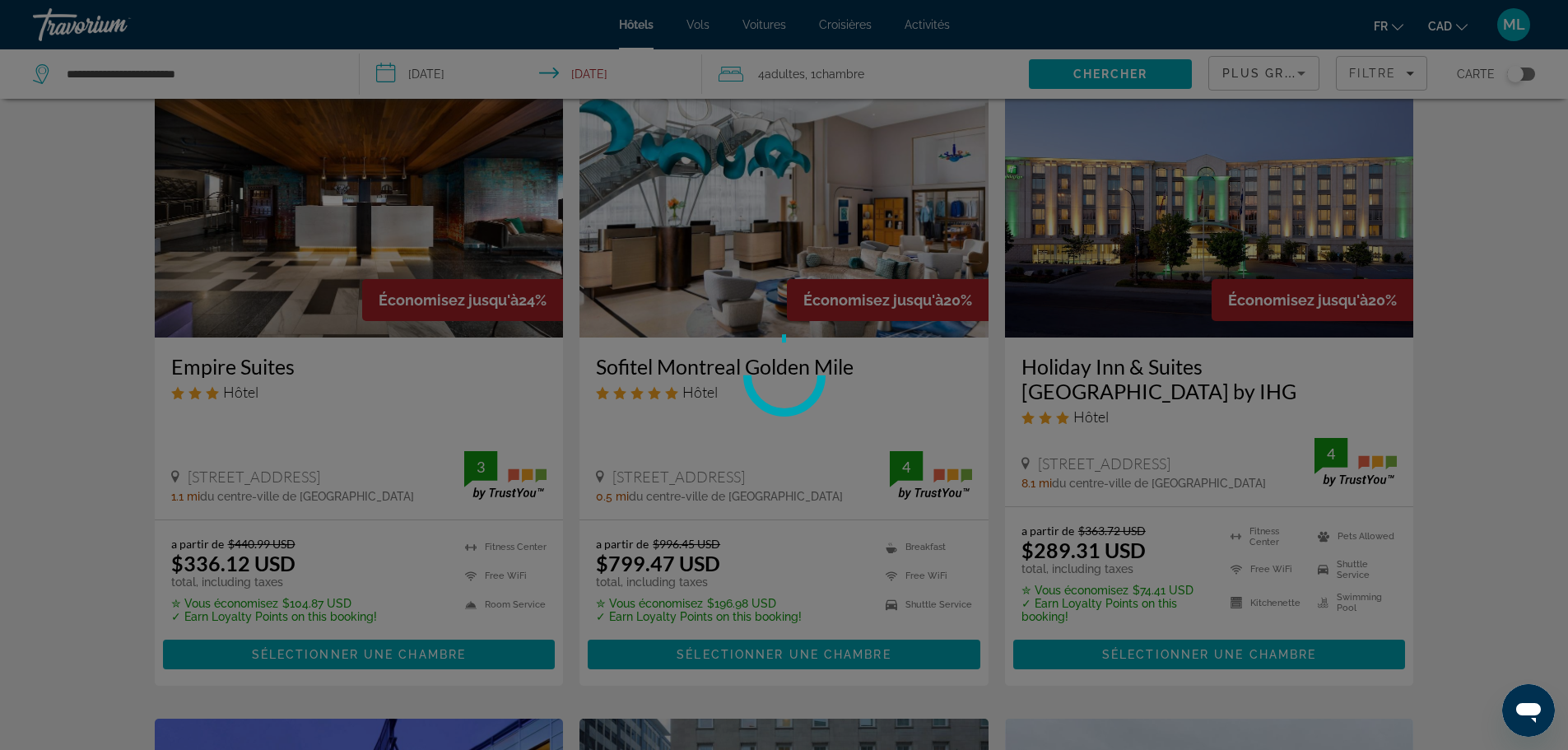
scroll to position [0, 0]
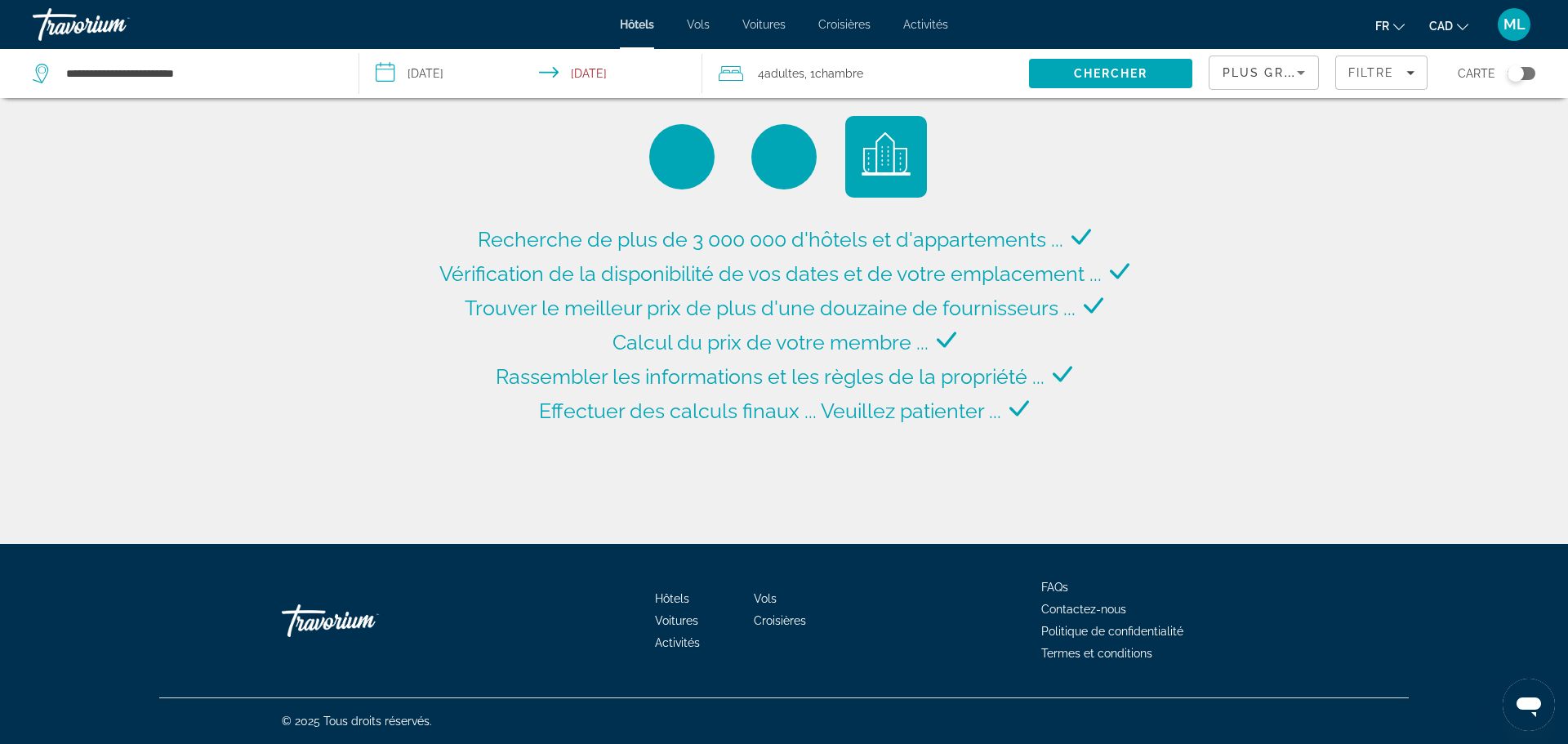
click at [1533, 69] on div "Toggle map" at bounding box center [1521, 74] width 28 height 13
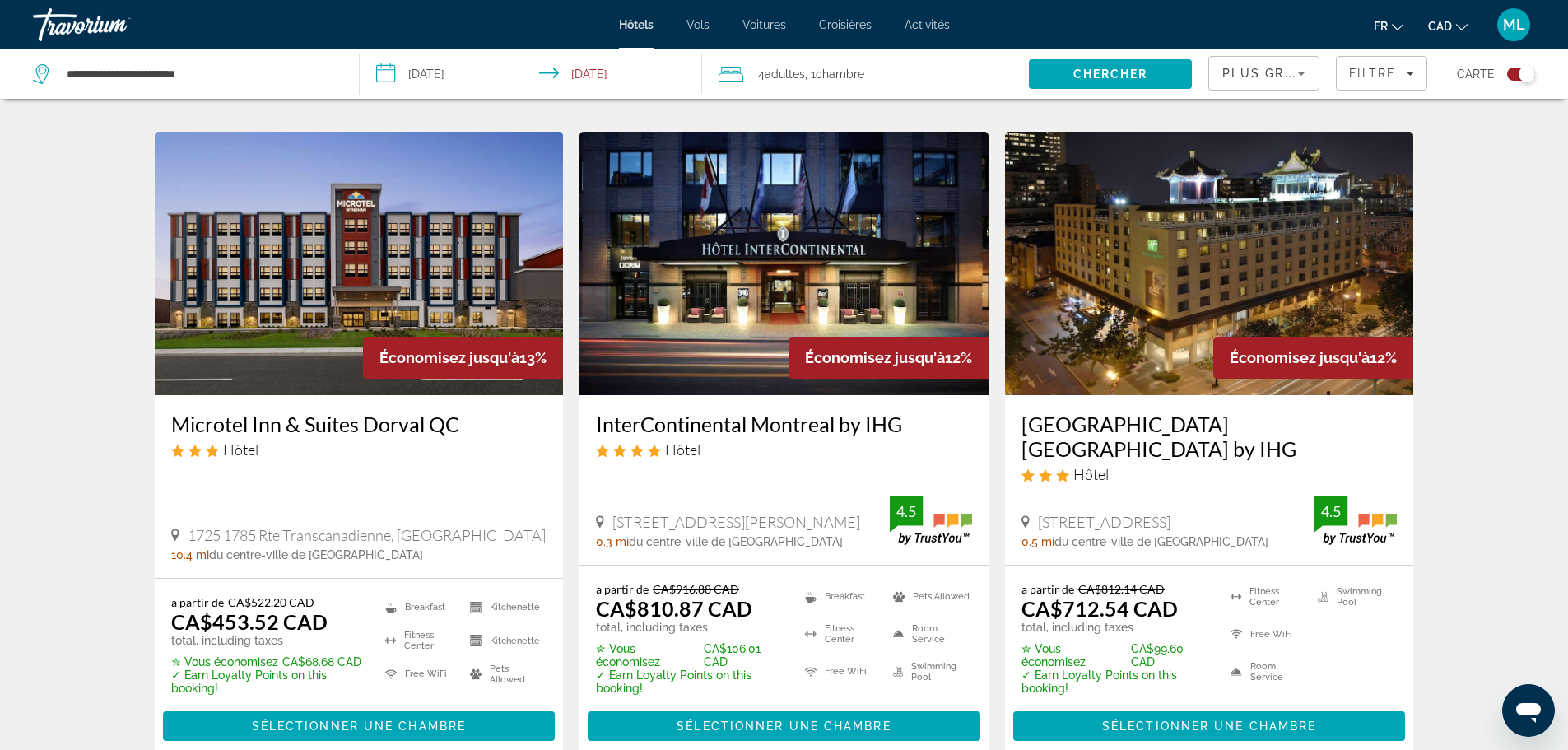
scroll to position [1976, 0]
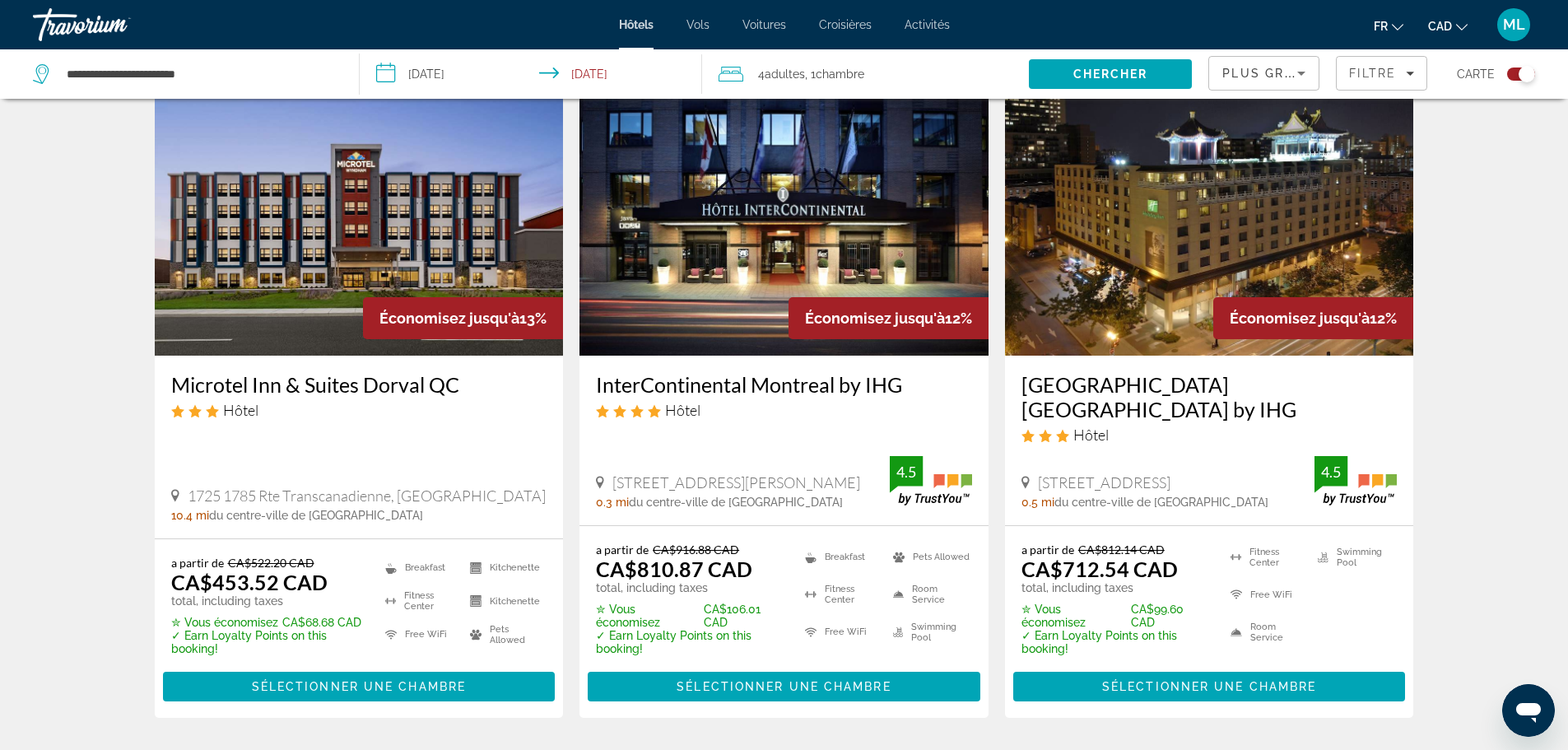
click at [1518, 71] on div "Toggle map" at bounding box center [1521, 74] width 28 height 13
click at [1526, 73] on div "Toggle map" at bounding box center [1521, 74] width 28 height 13
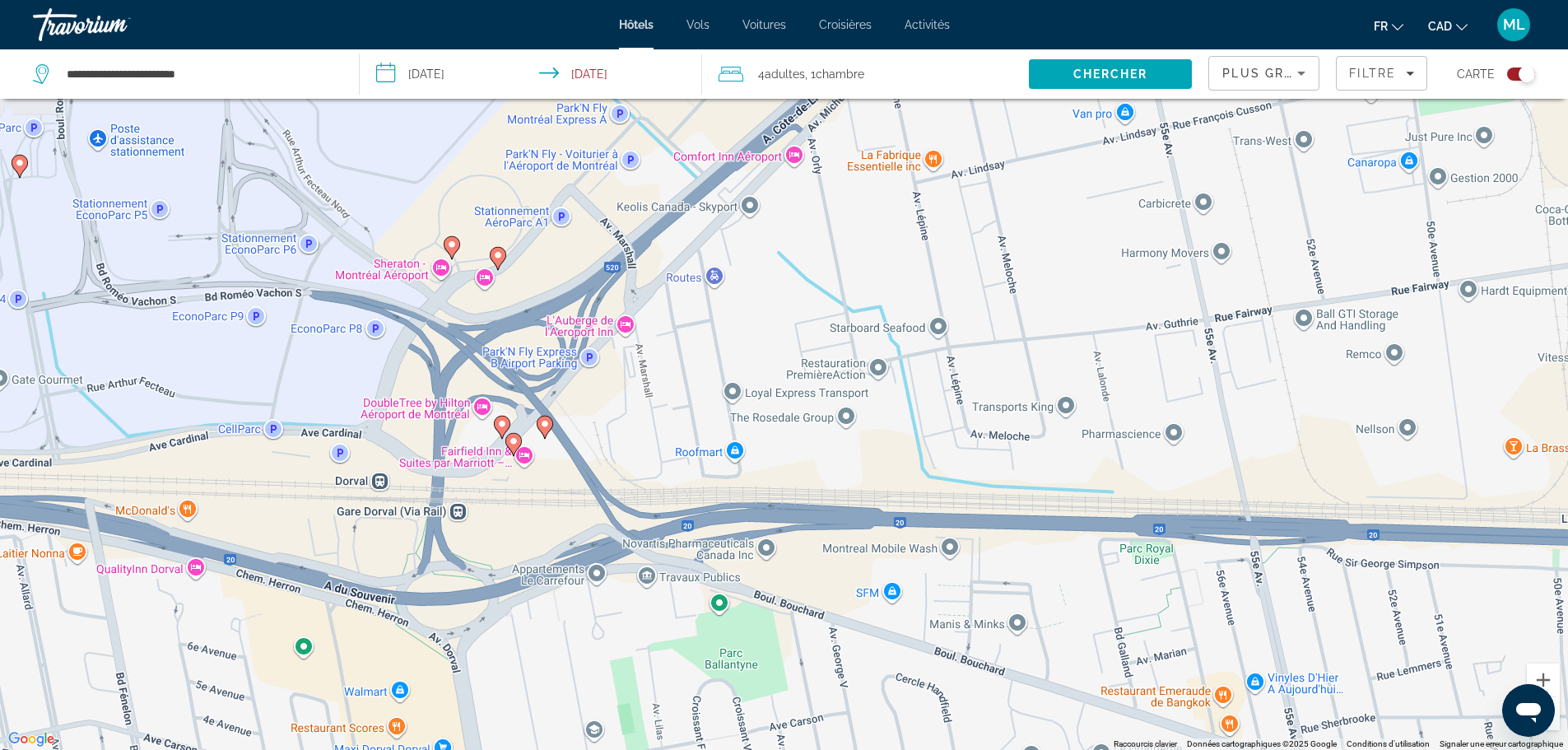
click at [449, 242] on image "Main content" at bounding box center [451, 245] width 10 height 10
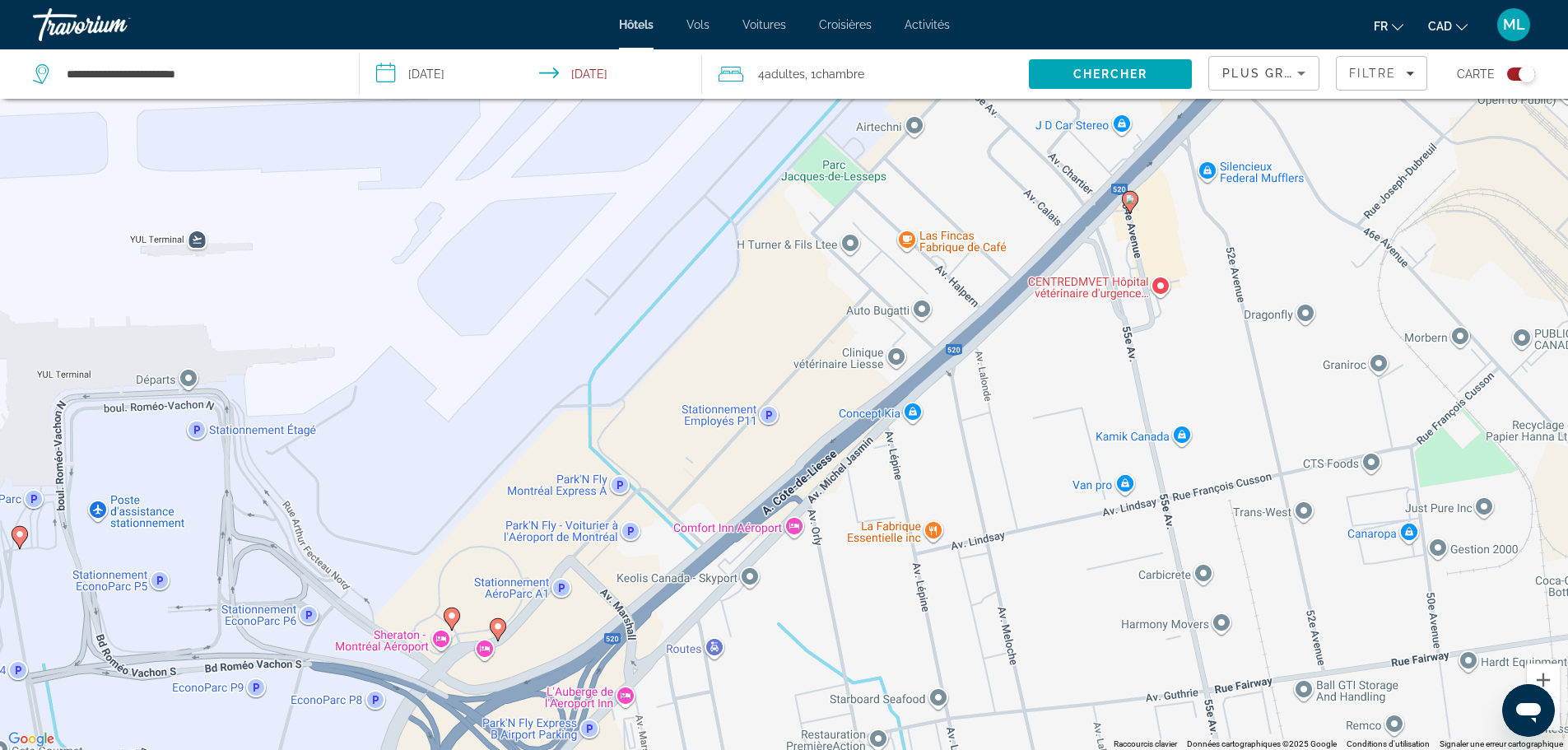
click at [500, 628] on image "Main content" at bounding box center [498, 627] width 10 height 10
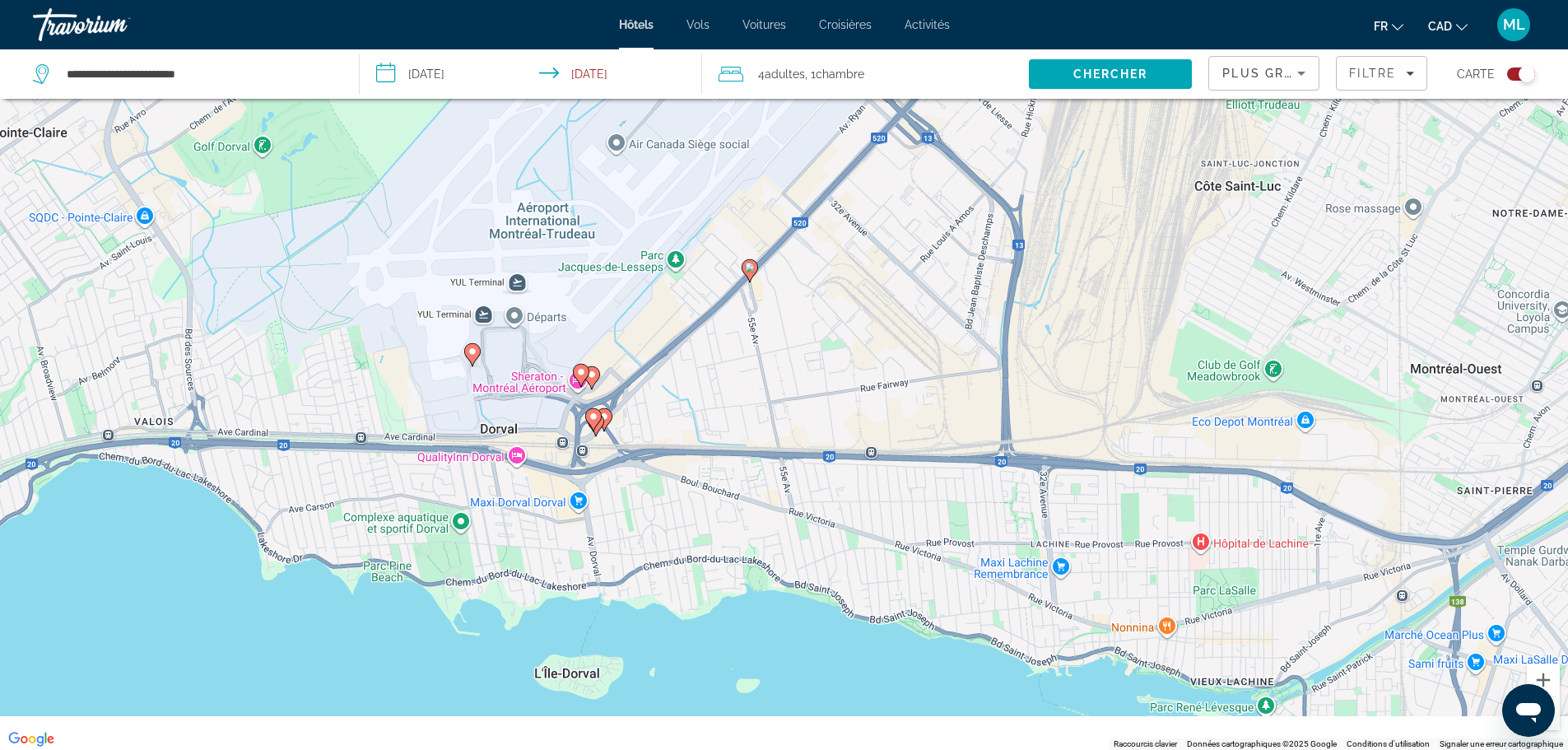
drag, startPoint x: 515, startPoint y: 624, endPoint x: 627, endPoint y: 344, distance: 301.6
click at [627, 344] on div "Pour activer le glissement avec le clavier, appuyez sur Alt+Entrée. Une fois ce…" at bounding box center [784, 375] width 1568 height 750
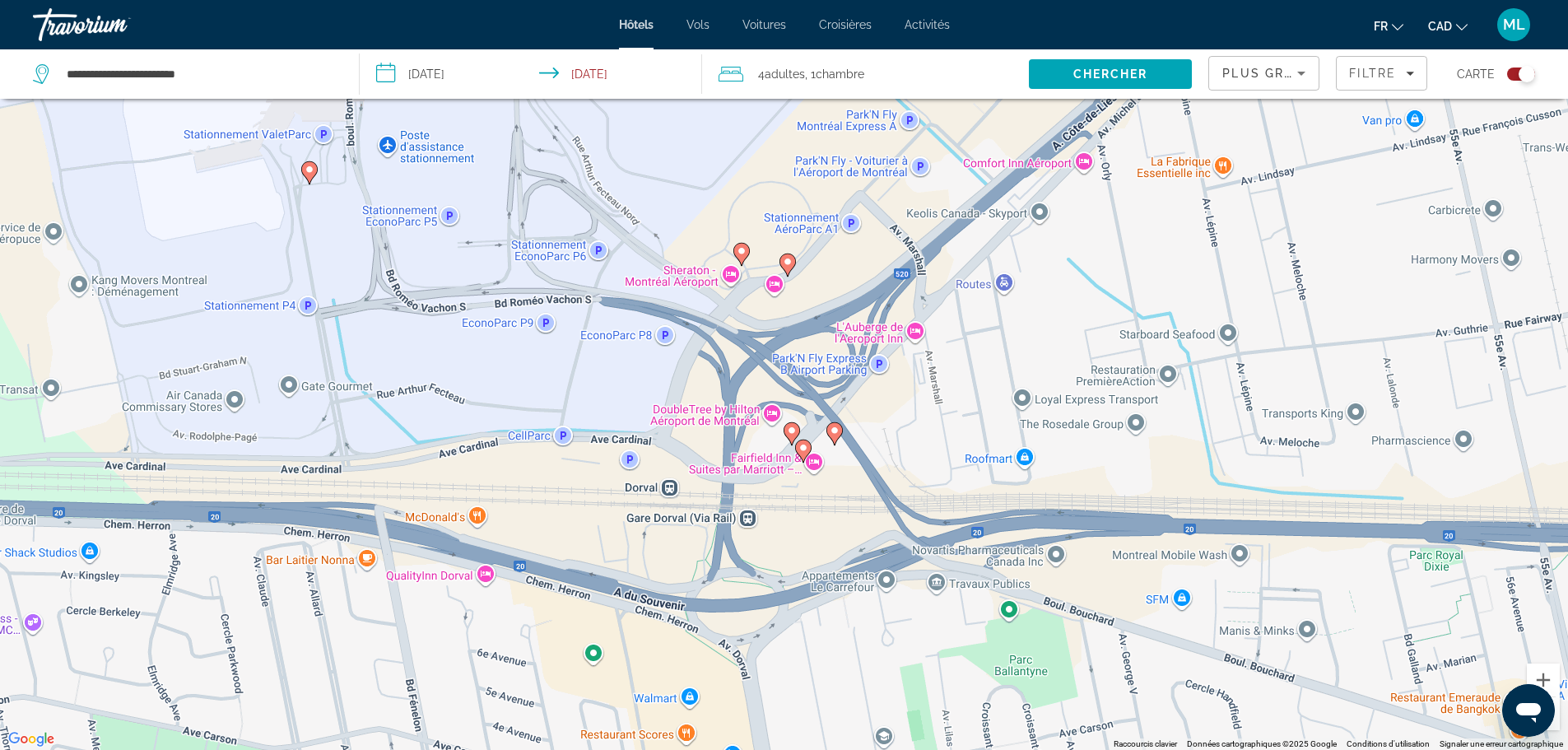
click at [310, 168] on image "Main content" at bounding box center [309, 169] width 10 height 10
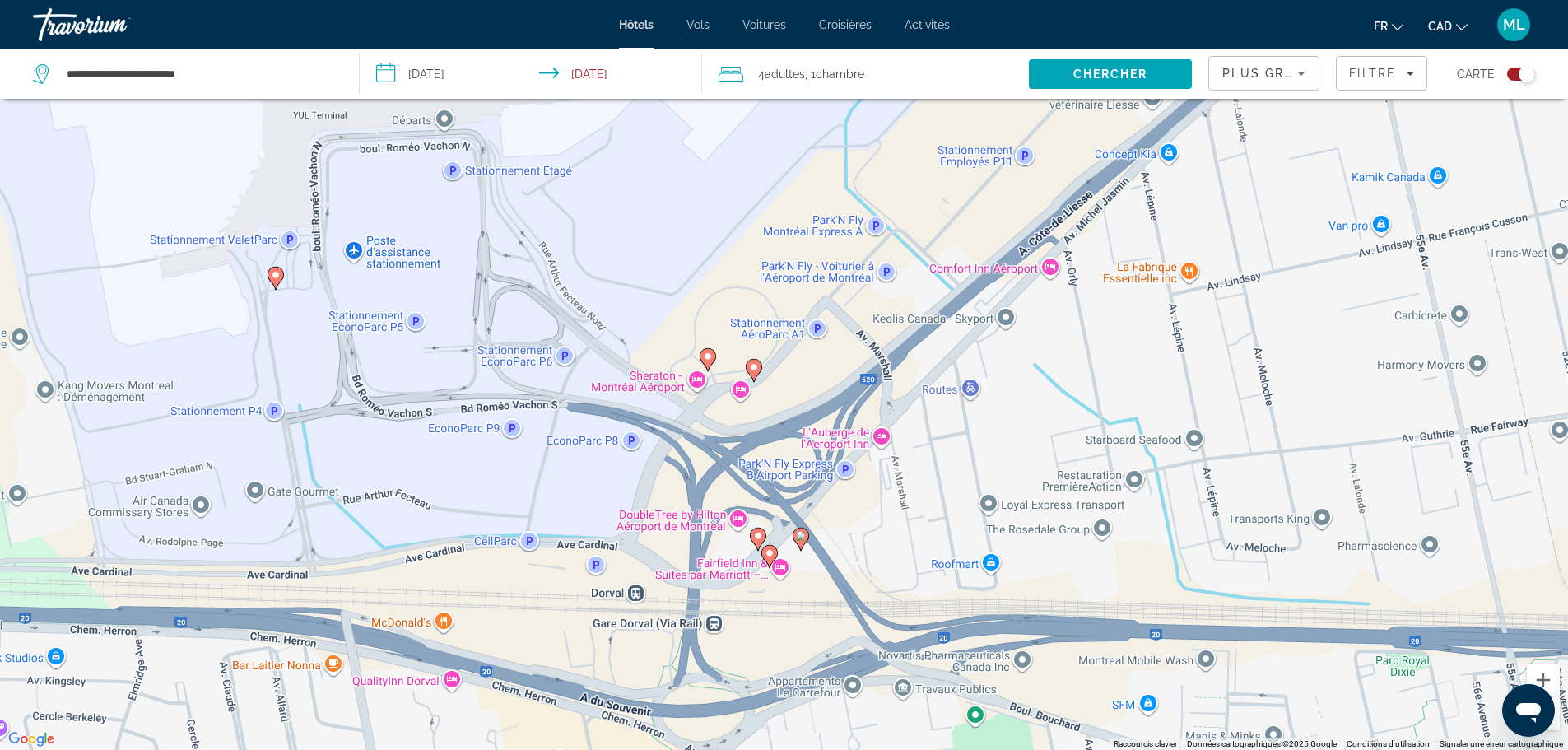
drag, startPoint x: 734, startPoint y: 629, endPoint x: 700, endPoint y: 262, distance: 368.6
click at [700, 262] on div "Pour activer le glissement avec le clavier, appuyez sur Alt+Entrée. Une fois ce…" at bounding box center [784, 375] width 1568 height 750
click at [754, 537] on image "Main content" at bounding box center [758, 535] width 10 height 10
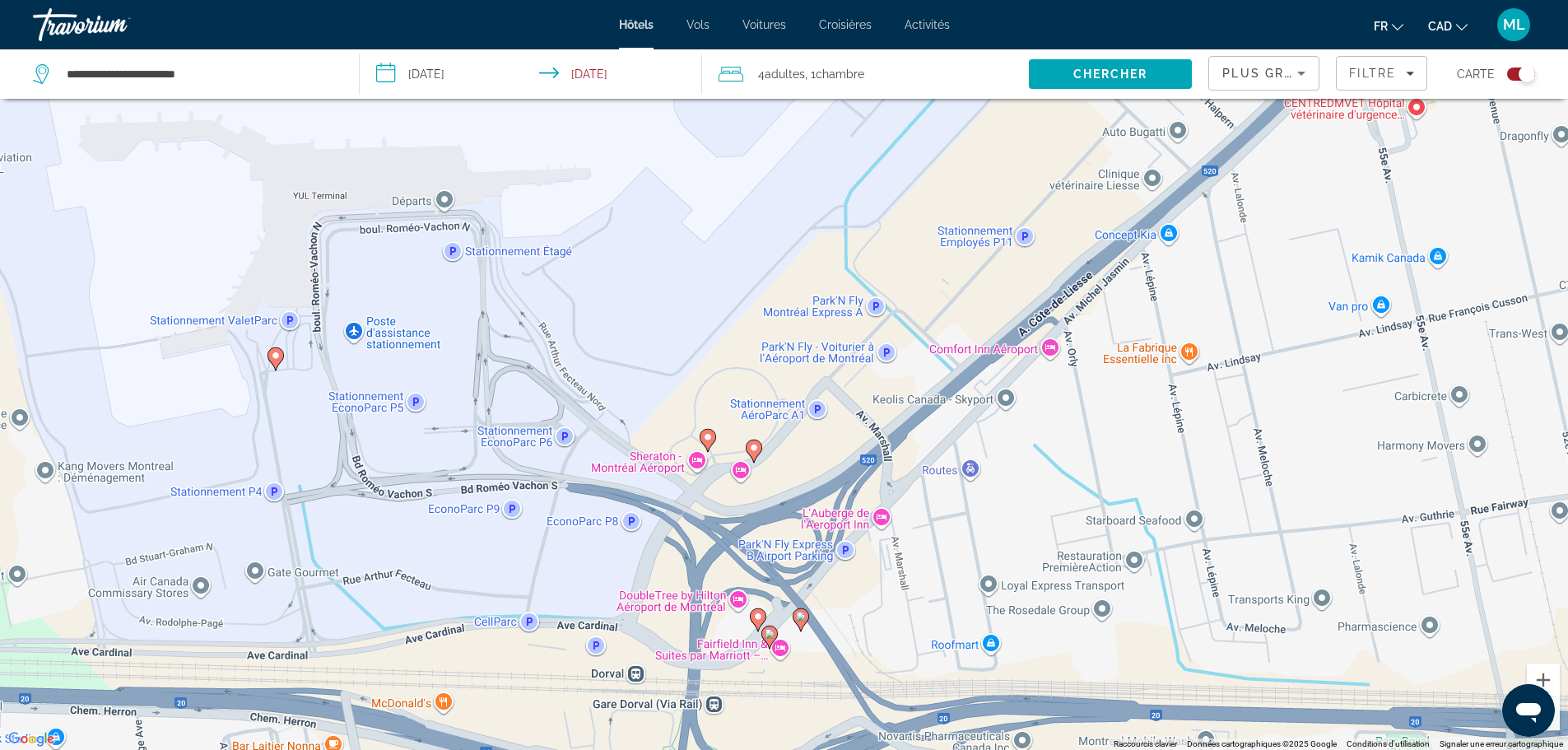
click at [803, 616] on image "Main content" at bounding box center [800, 616] width 10 height 10
click at [768, 636] on image "Main content" at bounding box center [769, 634] width 10 height 10
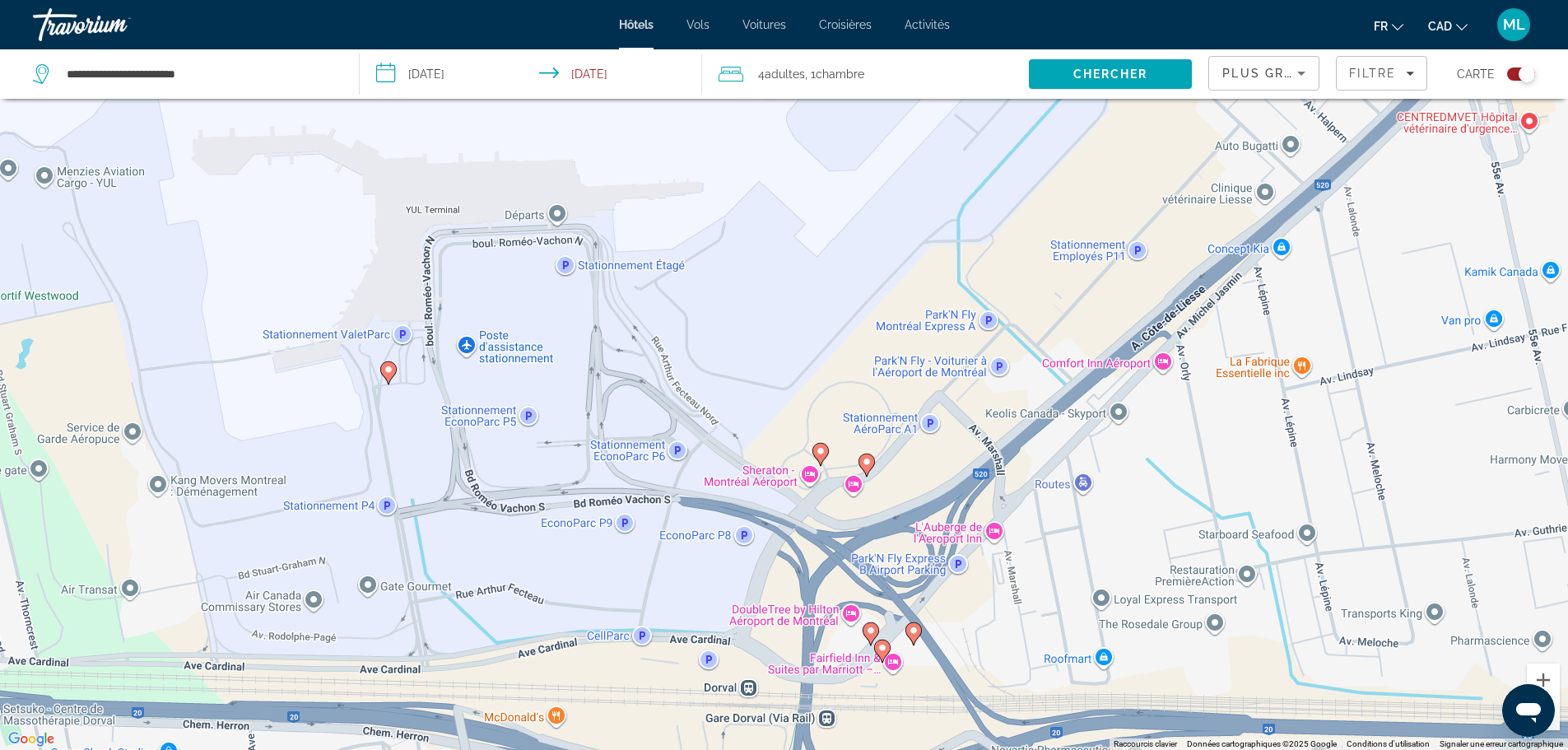
drag, startPoint x: 473, startPoint y: 636, endPoint x: 588, endPoint y: 643, distance: 115.2
click at [588, 643] on div "Pour activer le glissement avec le clavier, appuyez sur Alt+Entrée. Une fois ce…" at bounding box center [784, 375] width 1568 height 750
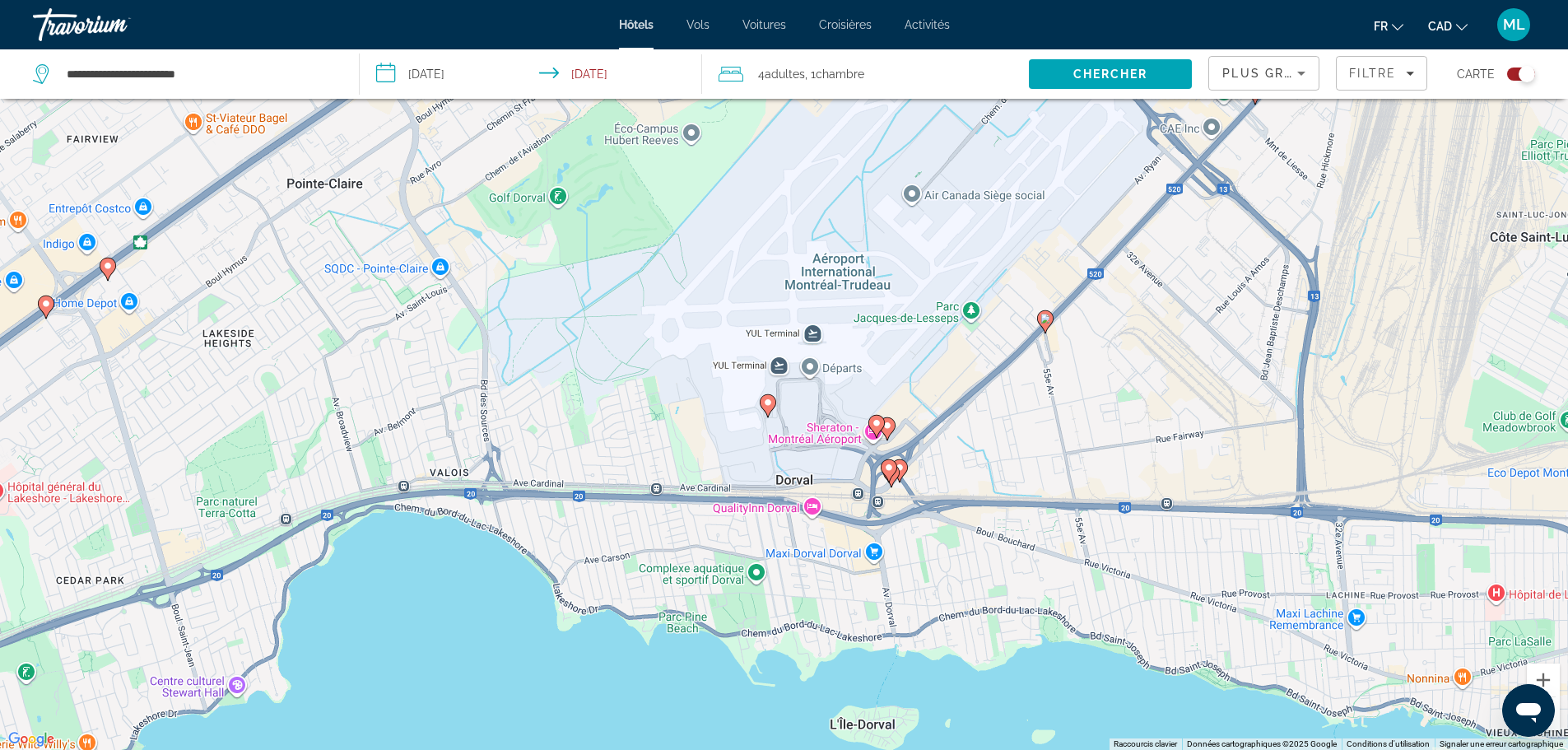
click at [1048, 316] on image "Main content" at bounding box center [1045, 318] width 10 height 10
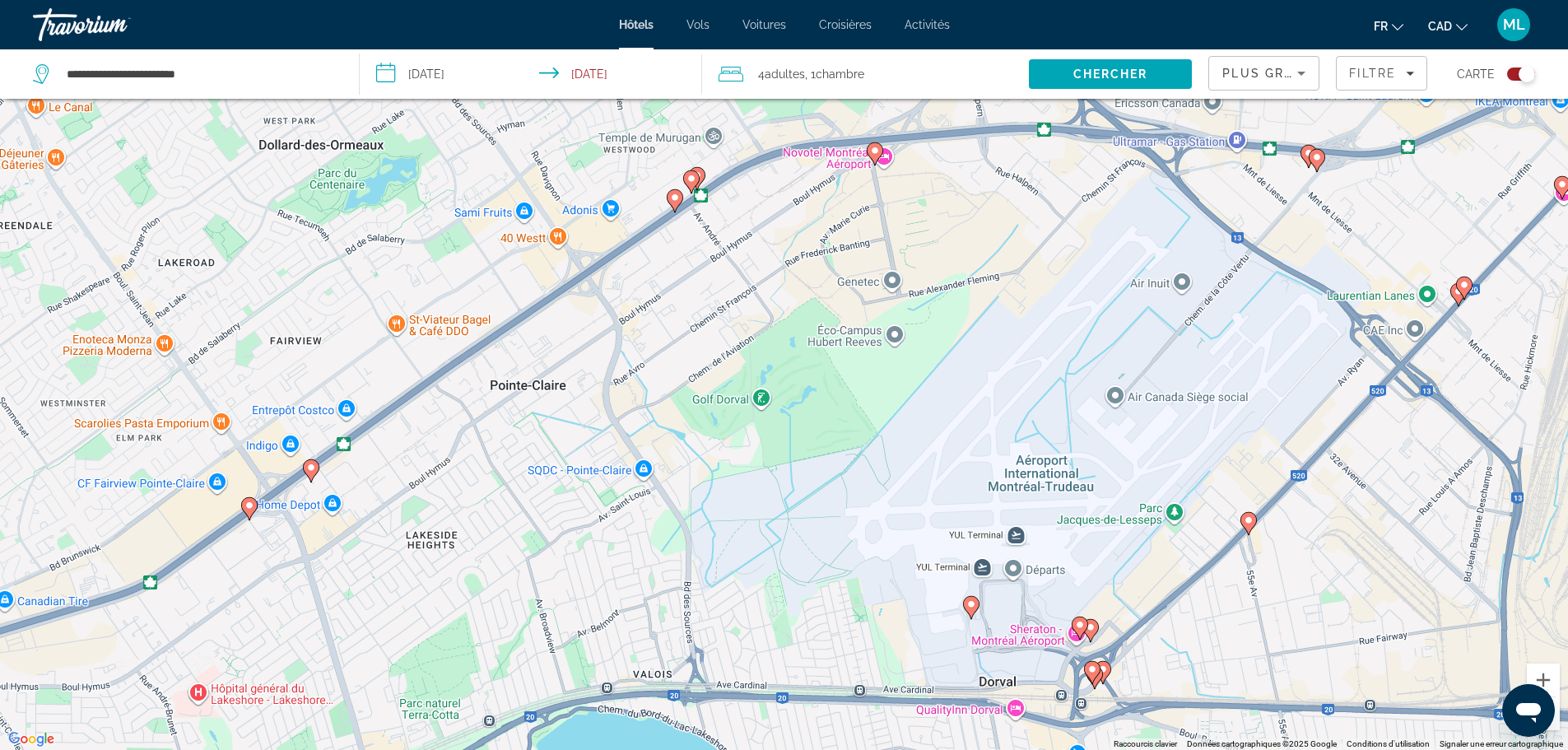
drag, startPoint x: 674, startPoint y: 667, endPoint x: 881, endPoint y: 520, distance: 253.9
click at [881, 520] on div "Pour activer le glissement avec le clavier, appuyez sur Alt+Entrée. Une fois ce…" at bounding box center [784, 375] width 1568 height 750
click at [867, 151] on icon "Main content" at bounding box center [874, 152] width 15 height 22
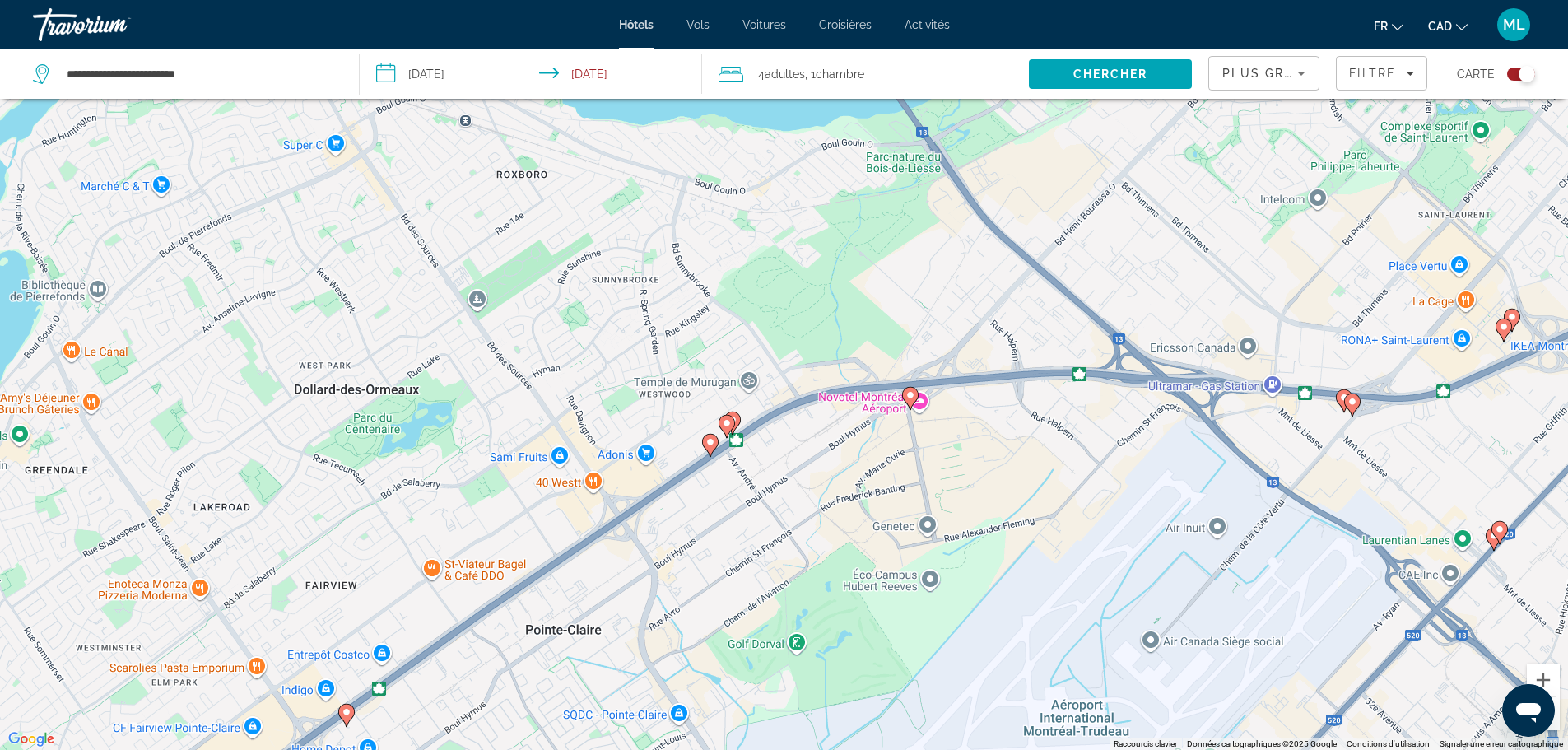
drag, startPoint x: 765, startPoint y: 720, endPoint x: 800, endPoint y: 476, distance: 246.5
click at [800, 476] on div "Pour activer le glissement avec le clavier, appuyez sur Alt+Entrée. Une fois ce…" at bounding box center [784, 375] width 1568 height 750
click at [709, 445] on image "Main content" at bounding box center [710, 442] width 10 height 10
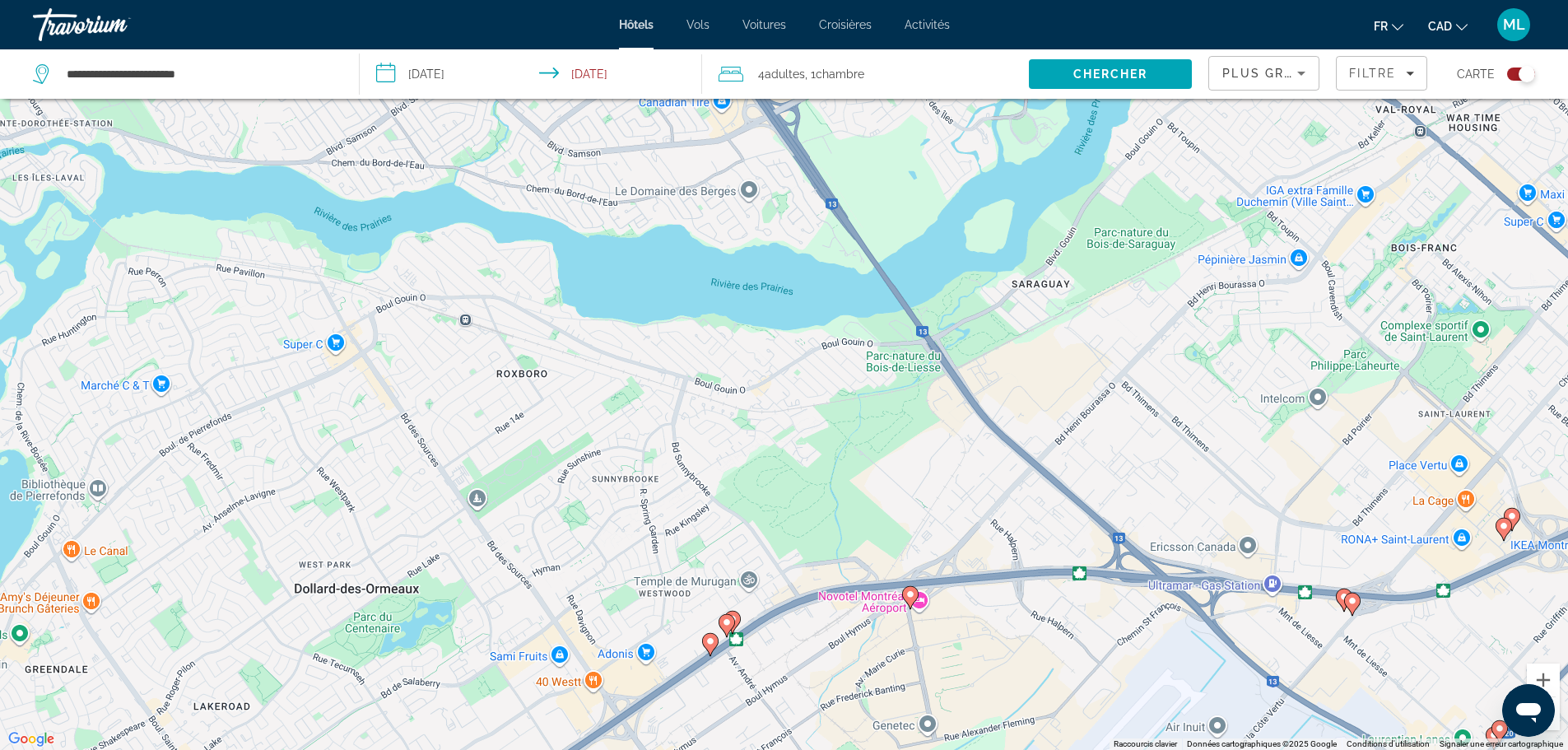
click at [728, 619] on image "Main content" at bounding box center [726, 622] width 10 height 10
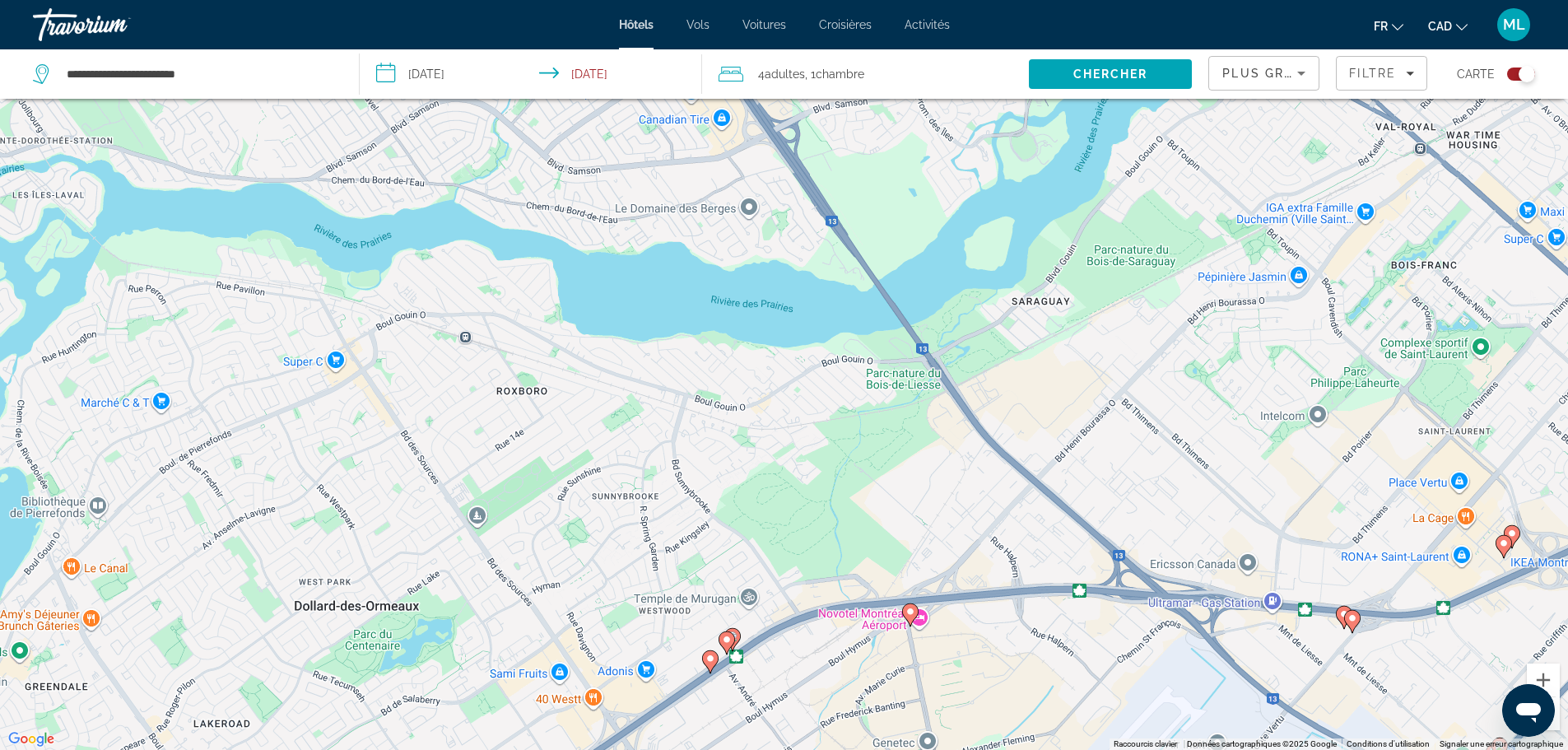
click at [737, 636] on icon "Main content" at bounding box center [732, 639] width 15 height 22
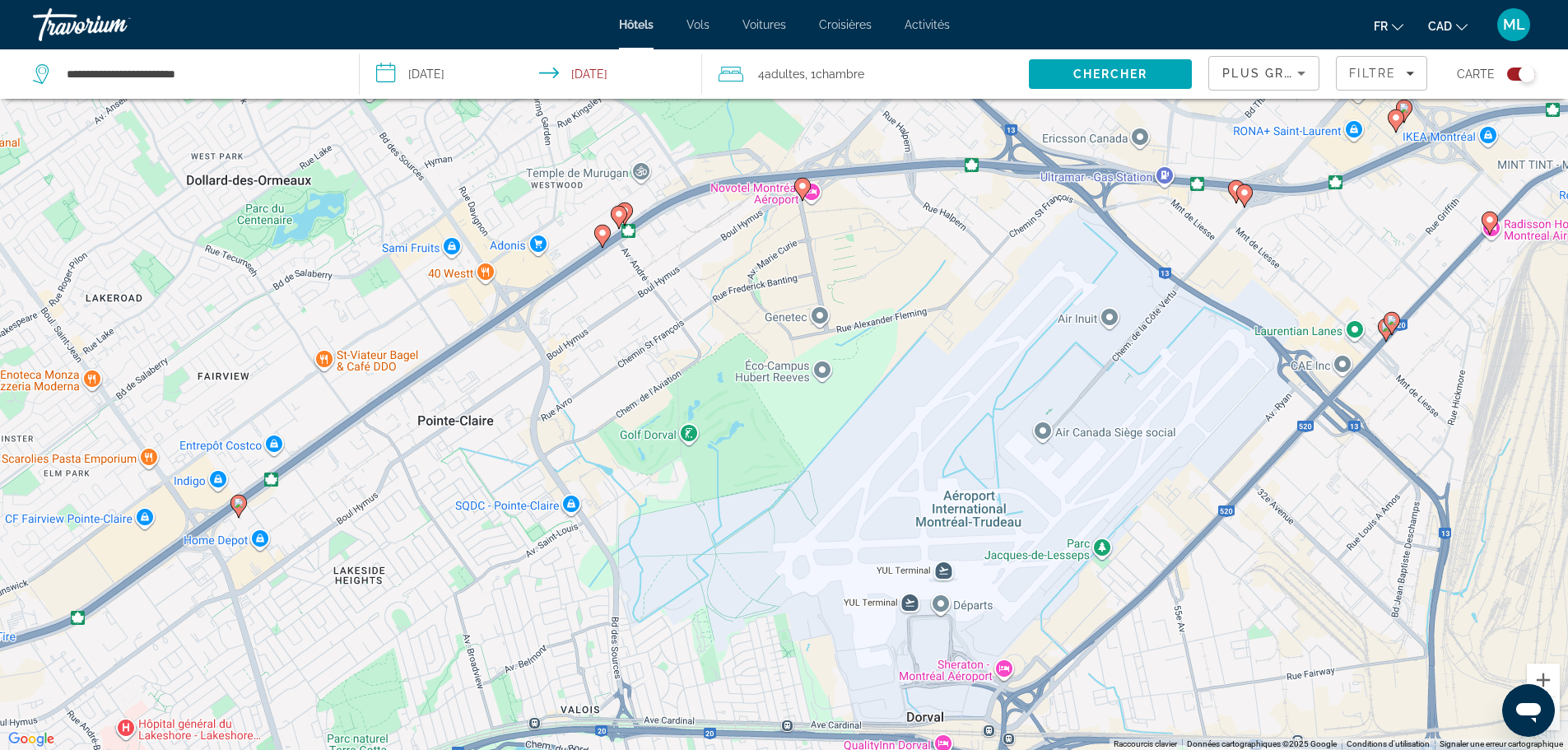
drag, startPoint x: 910, startPoint y: 650, endPoint x: 807, endPoint y: 265, distance: 398.5
click at [807, 265] on div "Pour activer le glissement avec le clavier, appuyez sur Alt+Entrée. Une fois ce…" at bounding box center [784, 375] width 1568 height 750
click at [1230, 184] on icon "Main content" at bounding box center [1236, 190] width 15 height 22
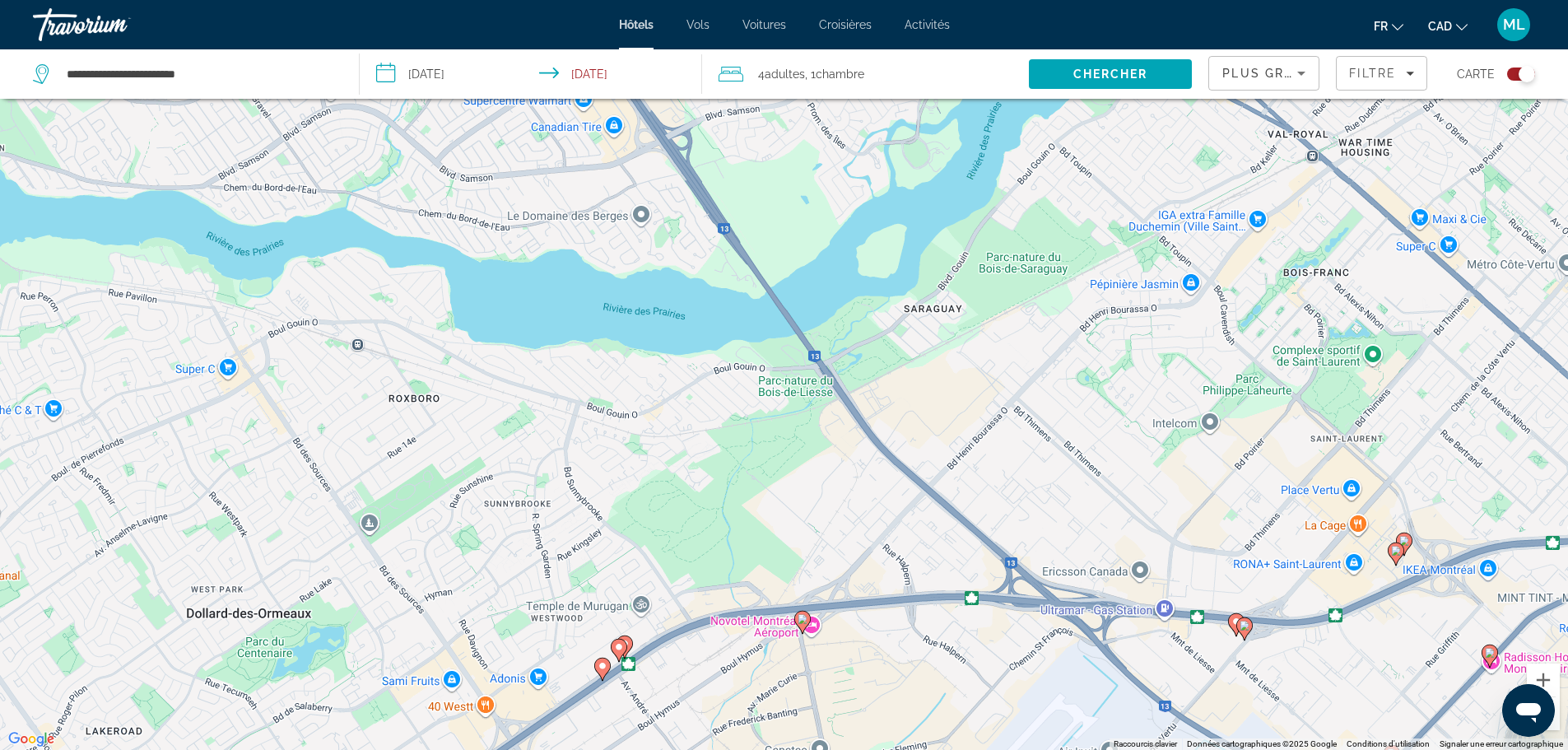
click at [1241, 624] on image "Main content" at bounding box center [1244, 626] width 10 height 10
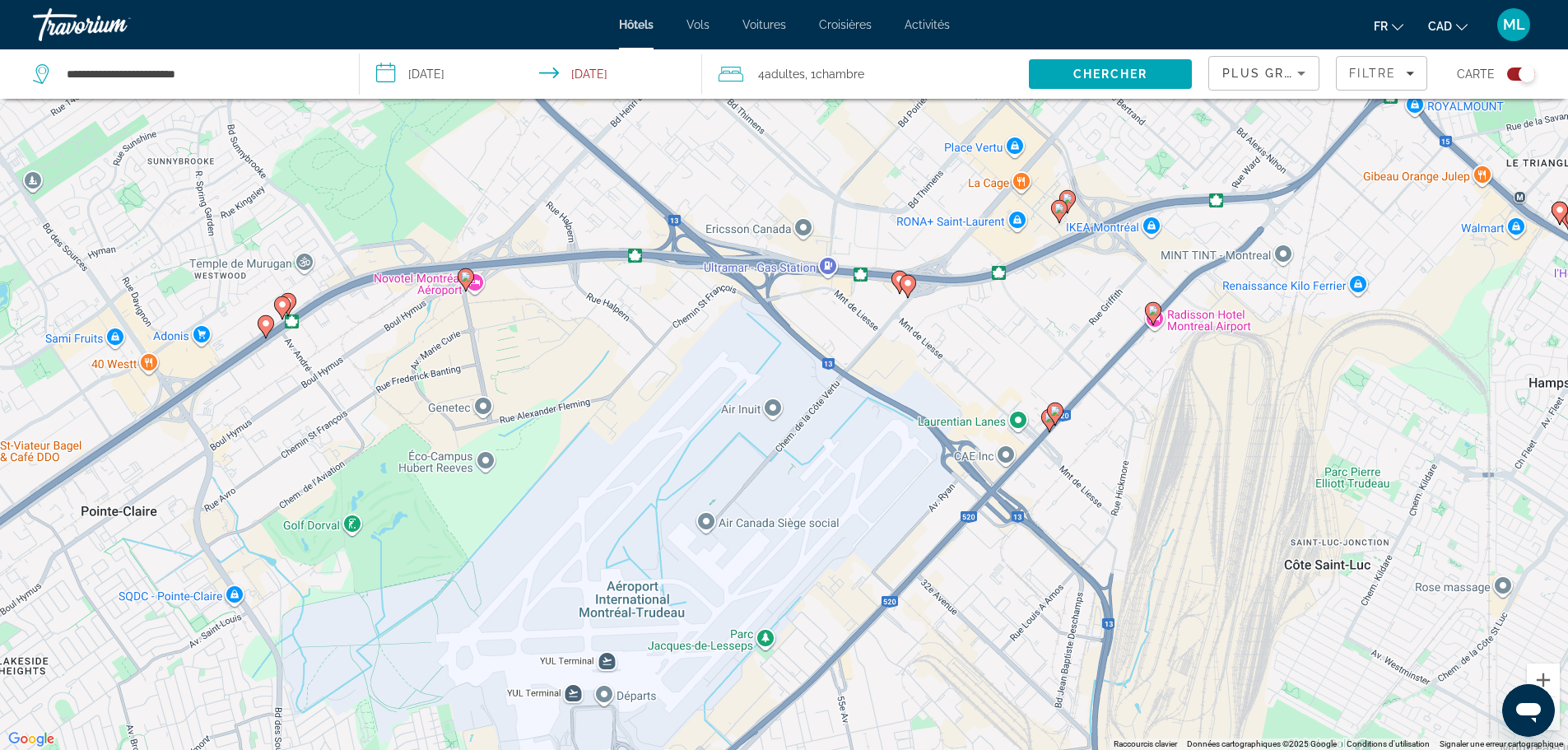
drag, startPoint x: 1272, startPoint y: 689, endPoint x: 935, endPoint y: 329, distance: 493.1
click at [935, 329] on div "Pour activer le glissement avec le clavier, appuyez sur Alt+Entrée. Une fois ce…" at bounding box center [784, 375] width 1568 height 750
click at [1154, 310] on image "Main content" at bounding box center [1153, 311] width 10 height 10
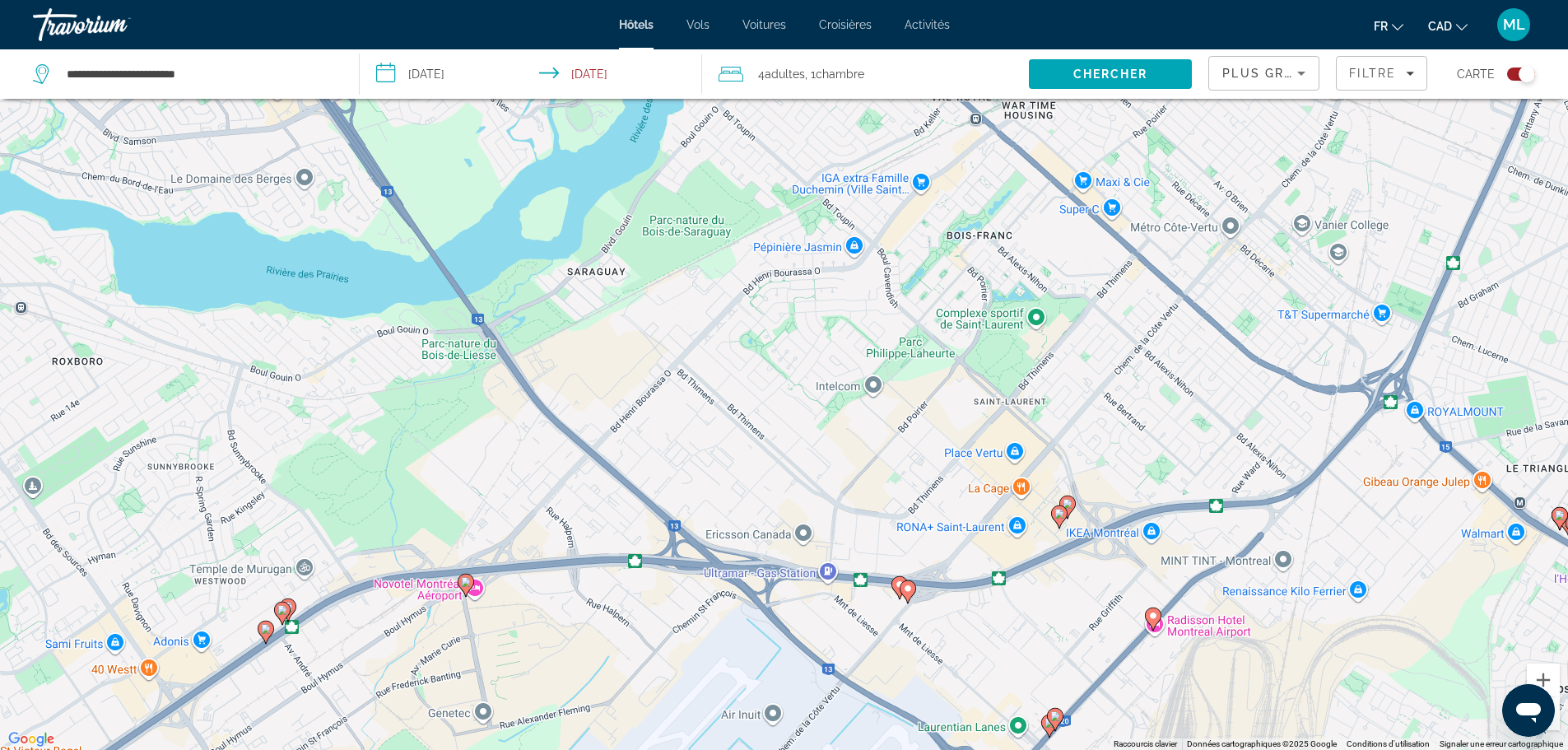
click at [1053, 716] on image "Main content" at bounding box center [1055, 716] width 10 height 10
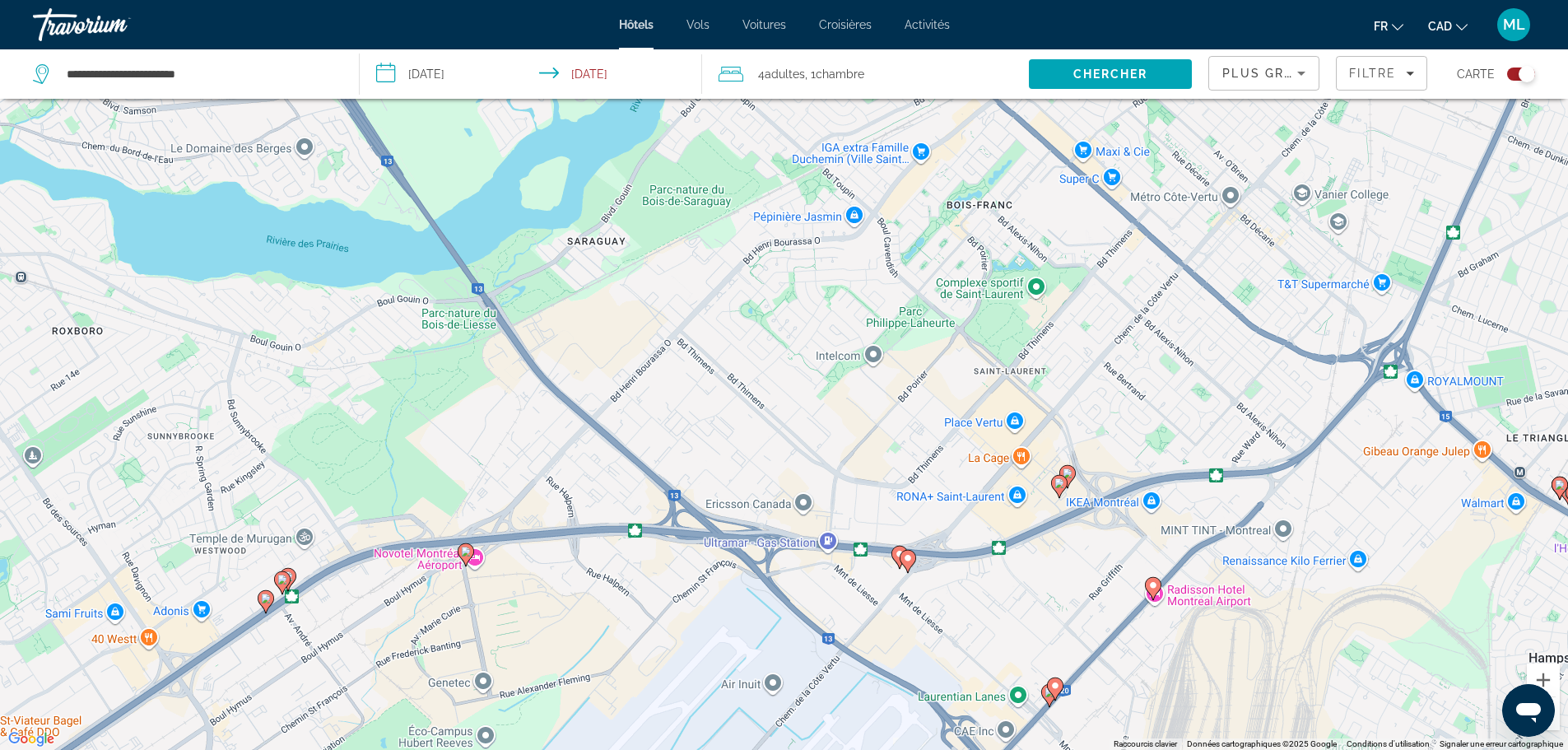
click at [1039, 693] on div "Pour naviguer, appuyez sur les touches fléchées. Pour activer le glissement ave…" at bounding box center [784, 375] width 1568 height 750
click at [1044, 694] on icon "Main content" at bounding box center [1049, 694] width 15 height 22
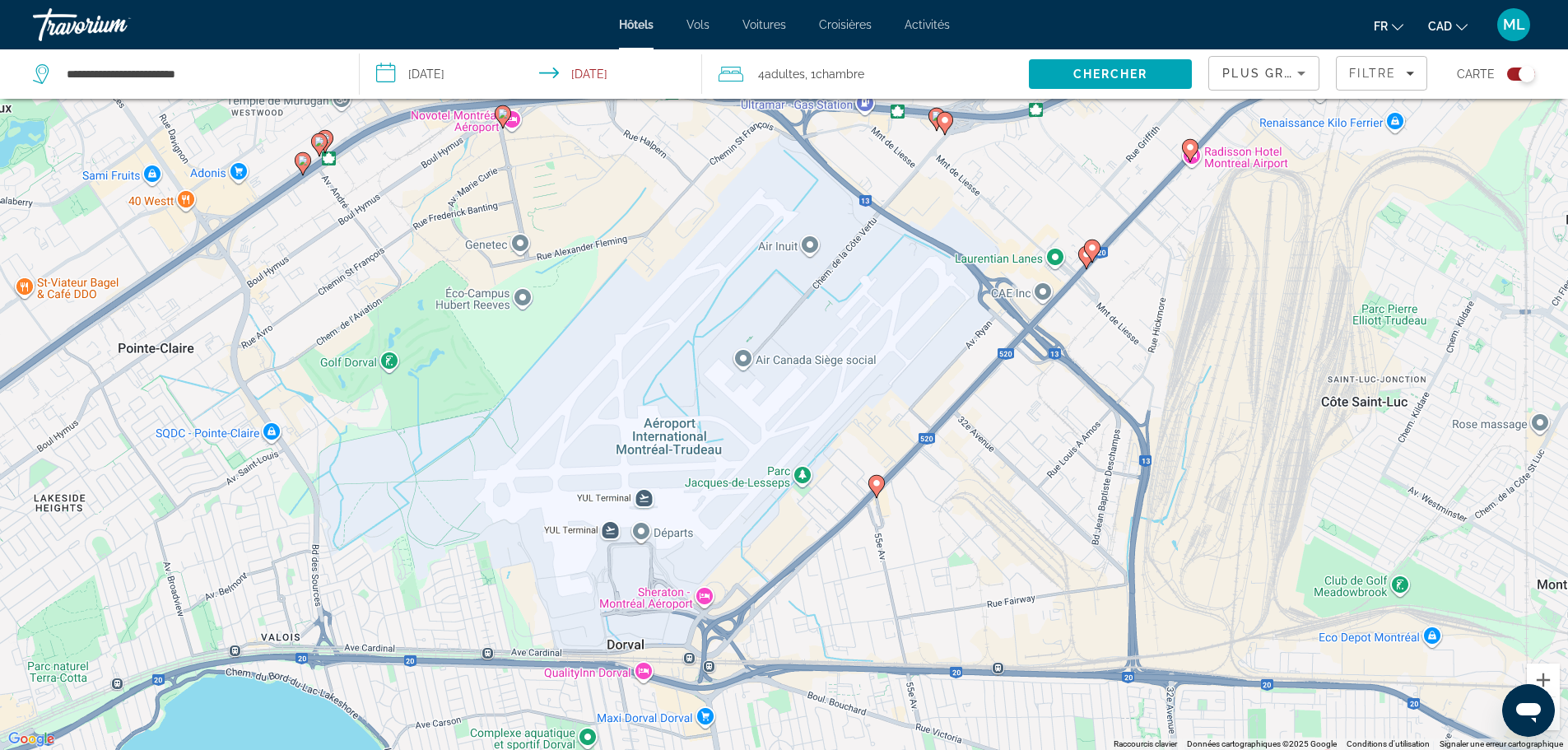
drag, startPoint x: 800, startPoint y: 724, endPoint x: 840, endPoint y: 287, distance: 438.8
click at [840, 287] on div "Pour activer le glissement avec le clavier, appuyez sur Alt+Entrée. Une fois ce…" at bounding box center [784, 375] width 1568 height 750
click at [874, 485] on image "Main content" at bounding box center [877, 483] width 10 height 10
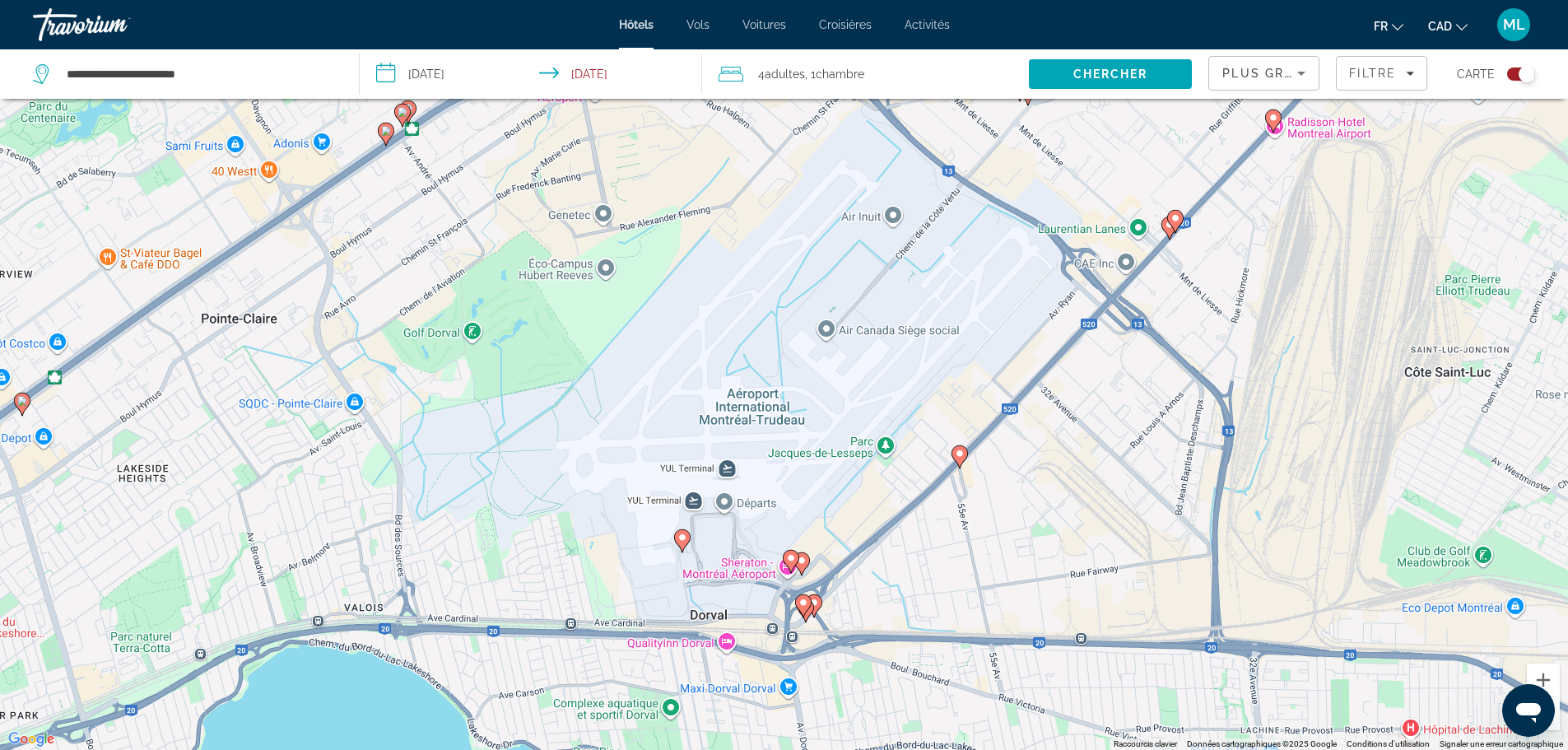
drag, startPoint x: 812, startPoint y: 715, endPoint x: 895, endPoint y: 504, distance: 226.7
click at [895, 504] on div "Pour activer le glissement avec le clavier, appuyez sur Alt+Entrée. Une fois ce…" at bounding box center [784, 375] width 1568 height 750
